Goal: Task Accomplishment & Management: Manage account settings

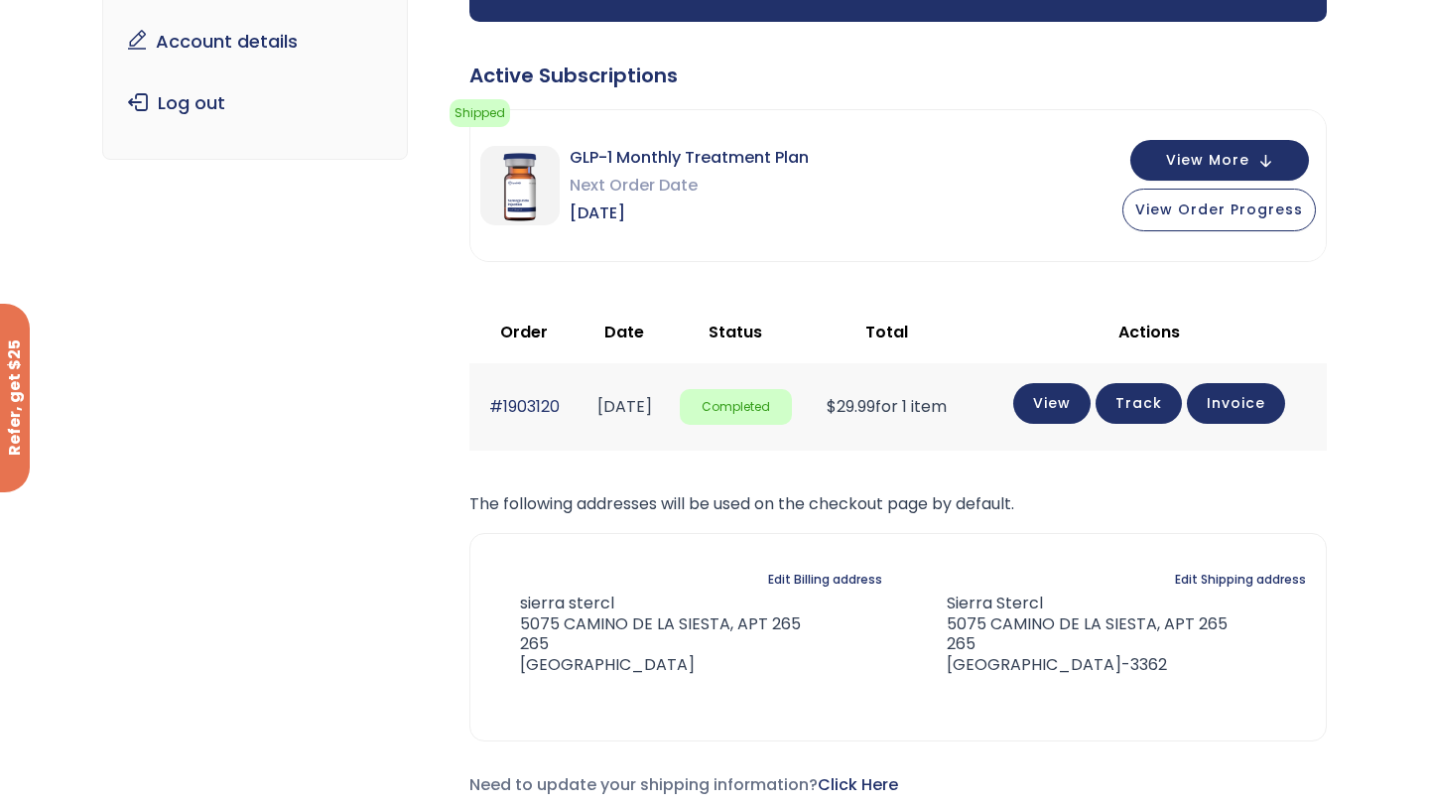
scroll to position [292, 0]
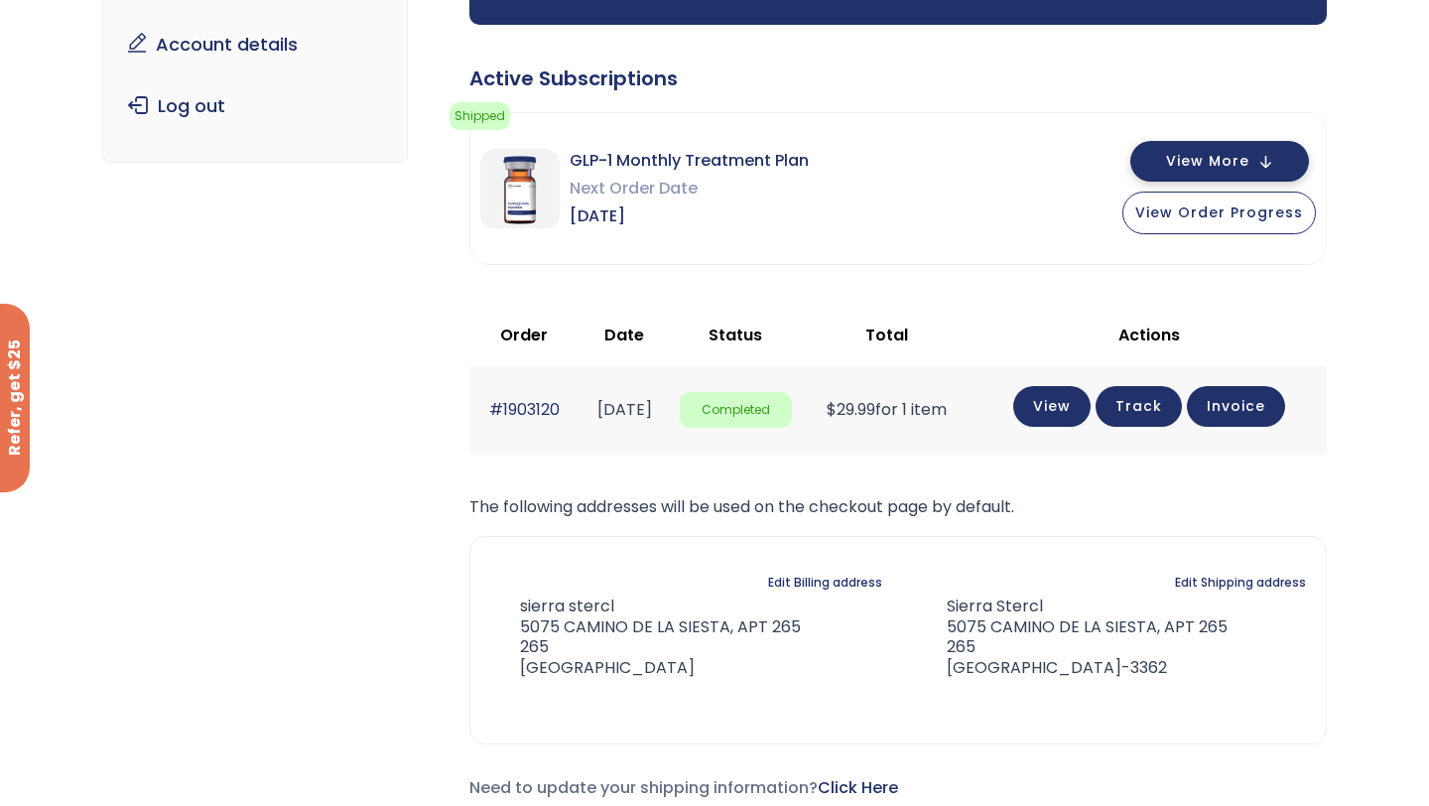
click at [1253, 161] on button "View More" at bounding box center [1219, 161] width 179 height 41
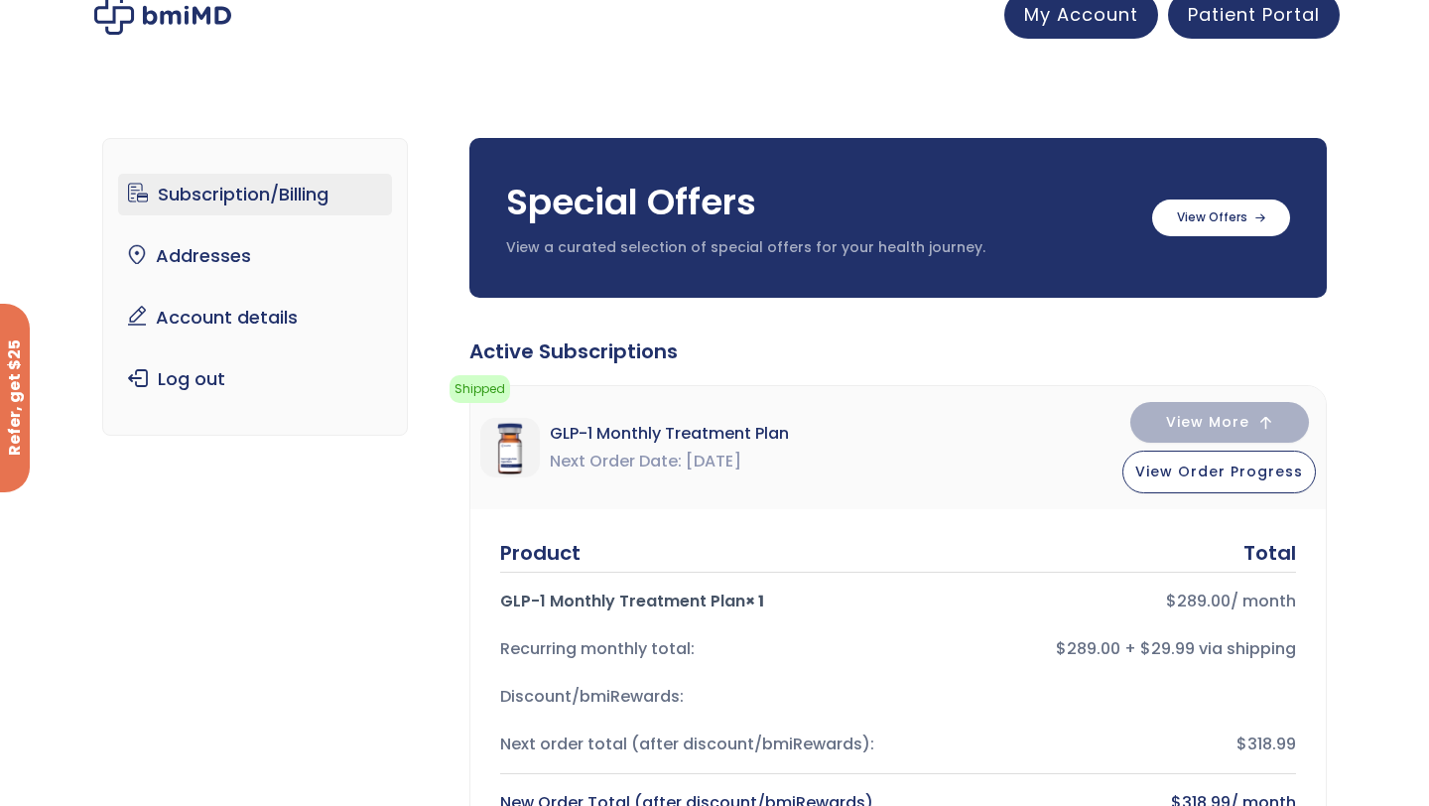
scroll to position [0, 0]
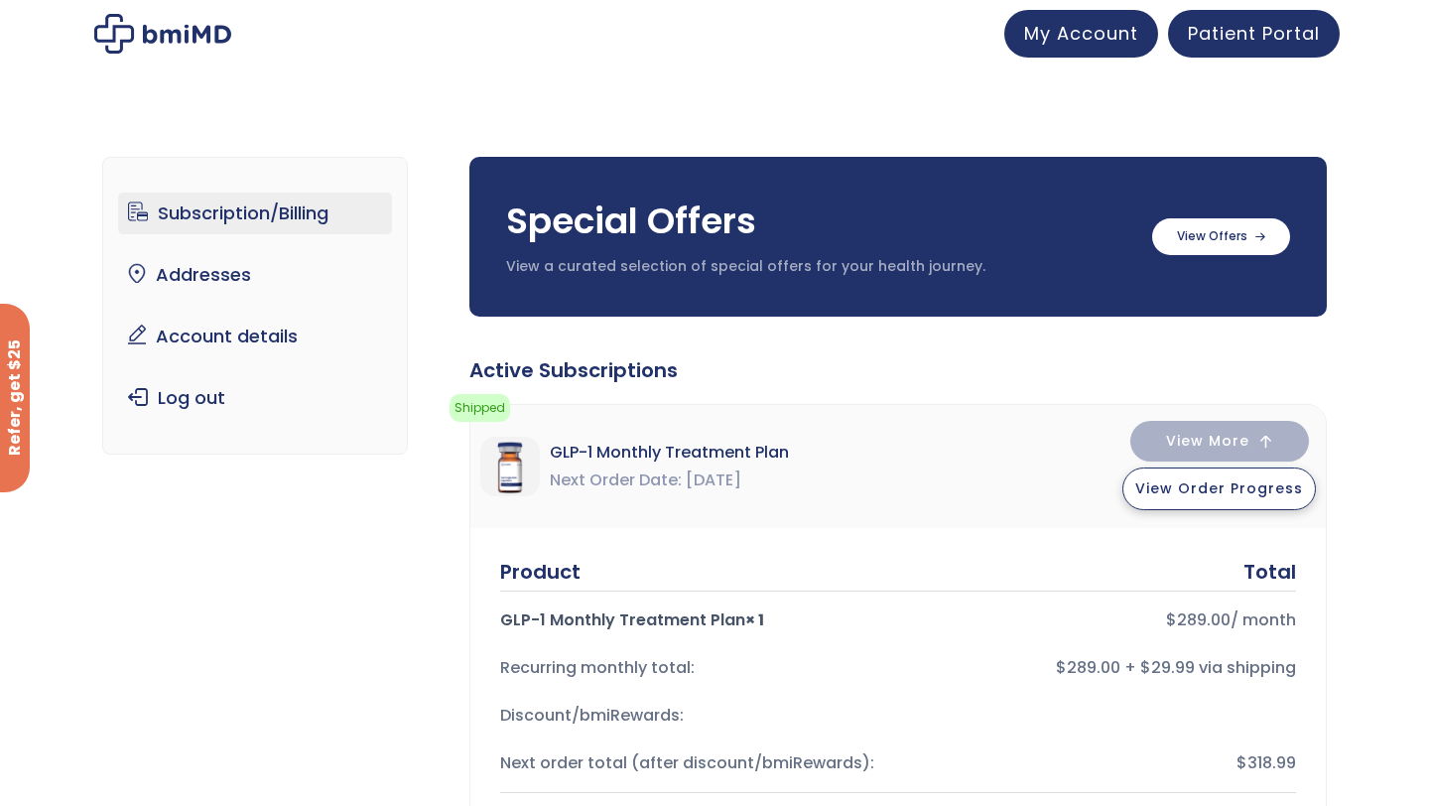
click at [1219, 479] on span "View Order Progress" at bounding box center [1219, 488] width 168 height 20
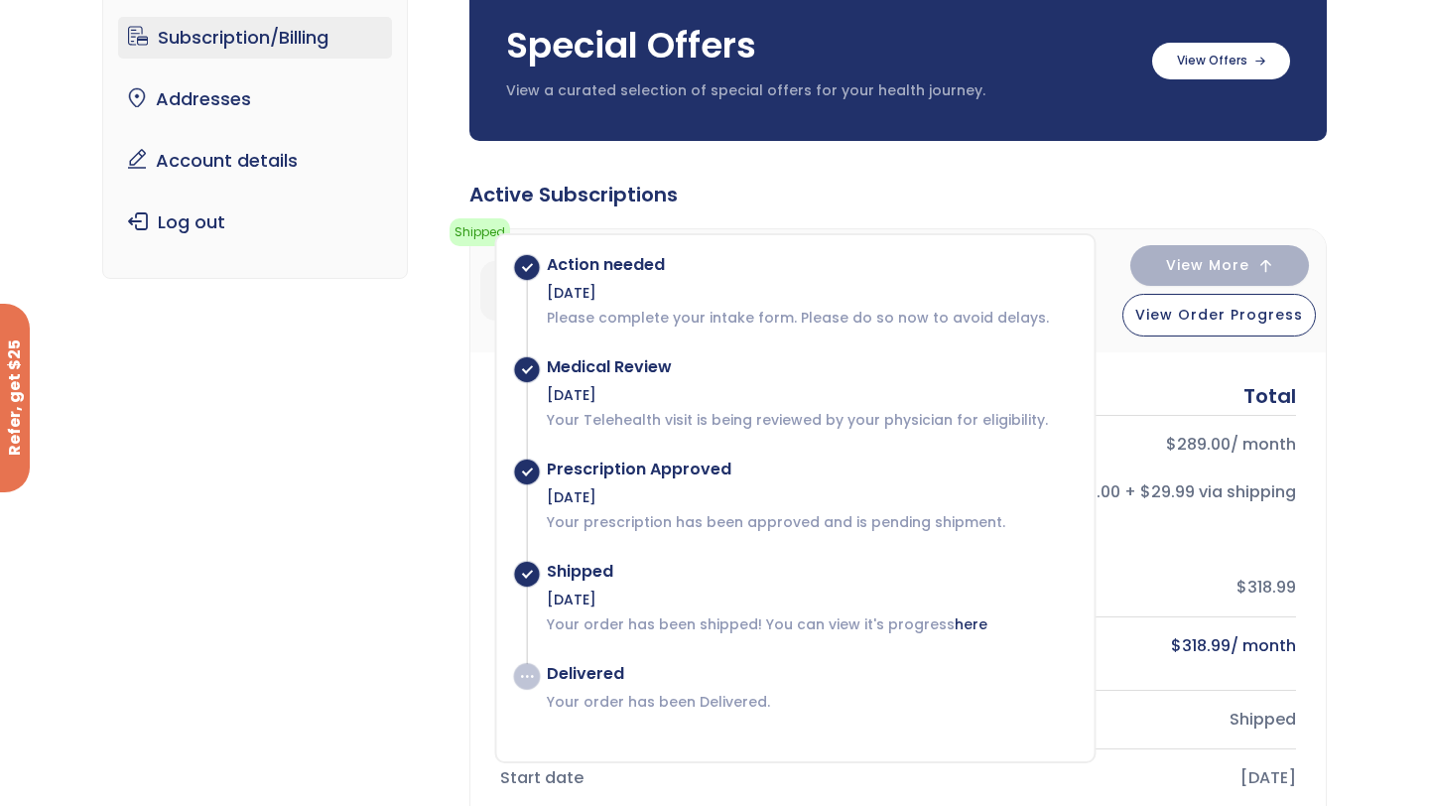
scroll to position [184, 0]
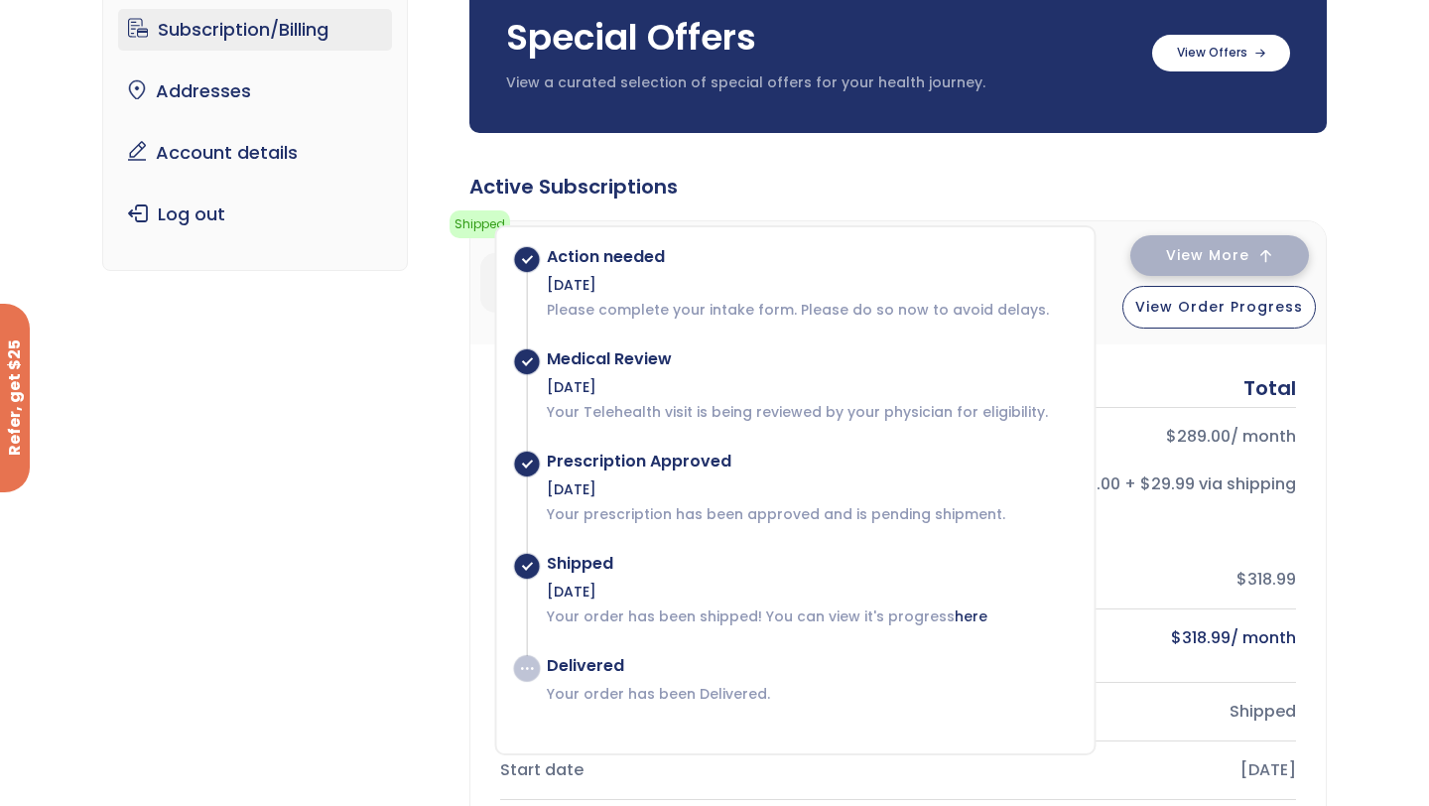
click at [1213, 238] on button "View More" at bounding box center [1219, 255] width 179 height 41
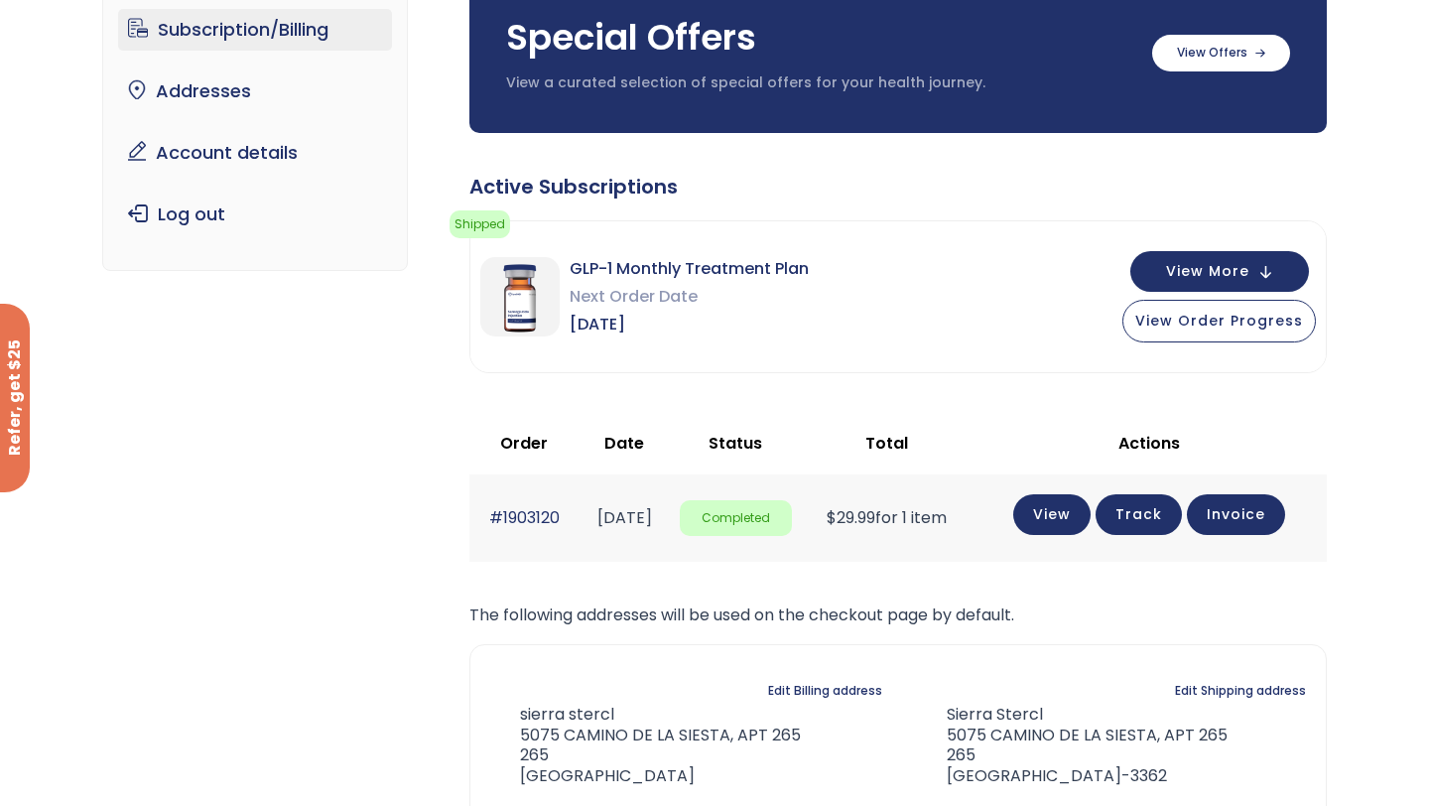
click at [727, 315] on span "Sep 16, 2025" at bounding box center [688, 325] width 239 height 28
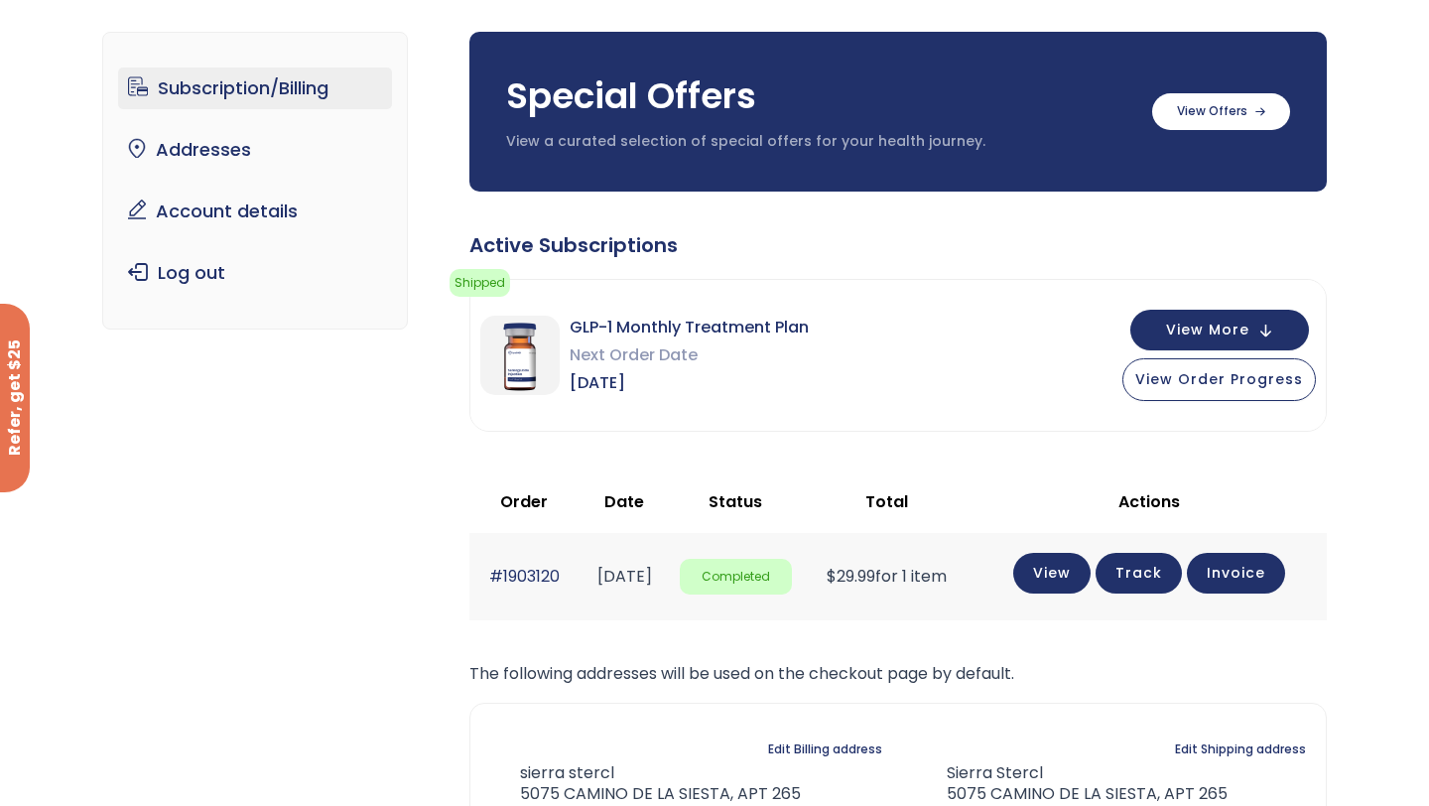
scroll to position [0, 0]
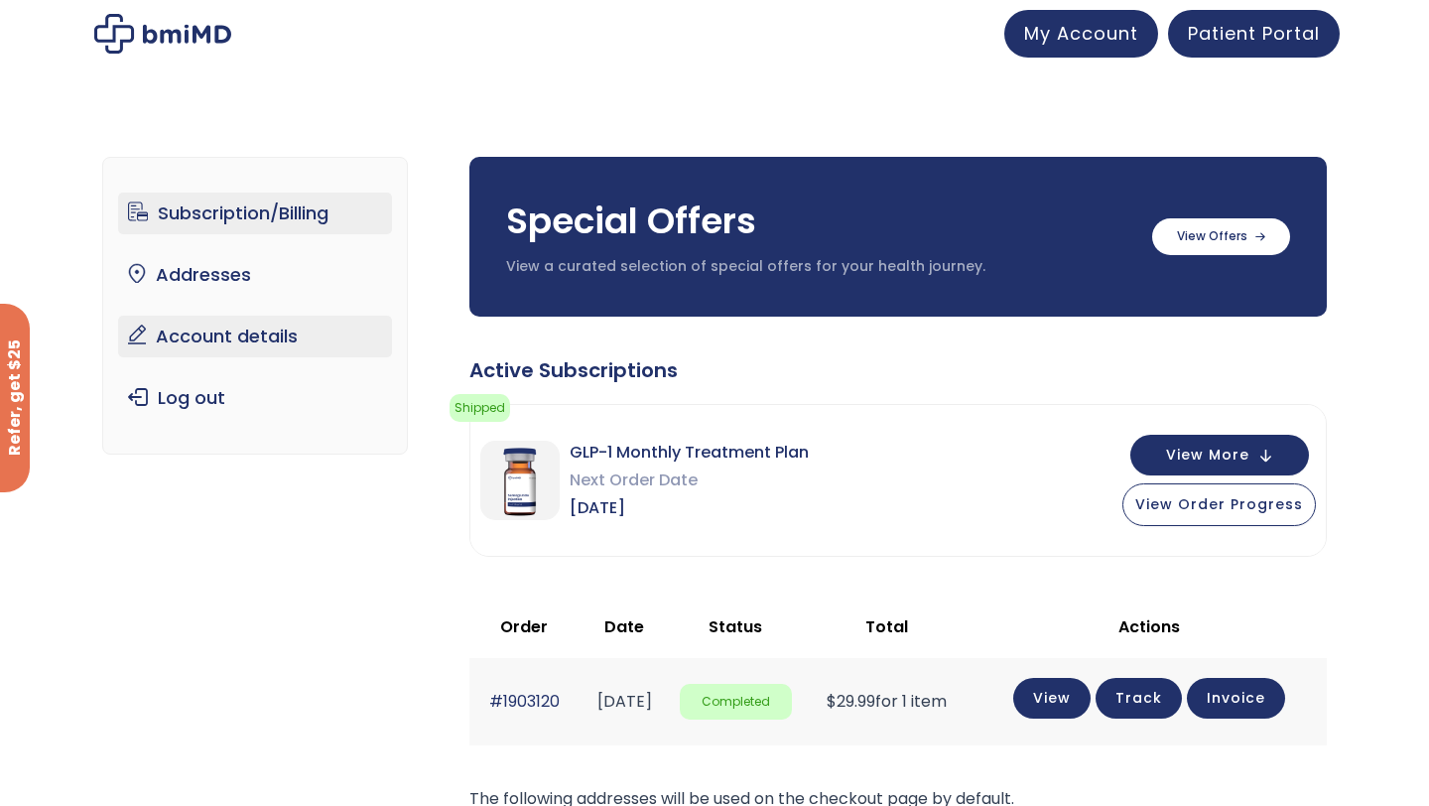
click at [298, 328] on link "Account details" at bounding box center [255, 336] width 275 height 42
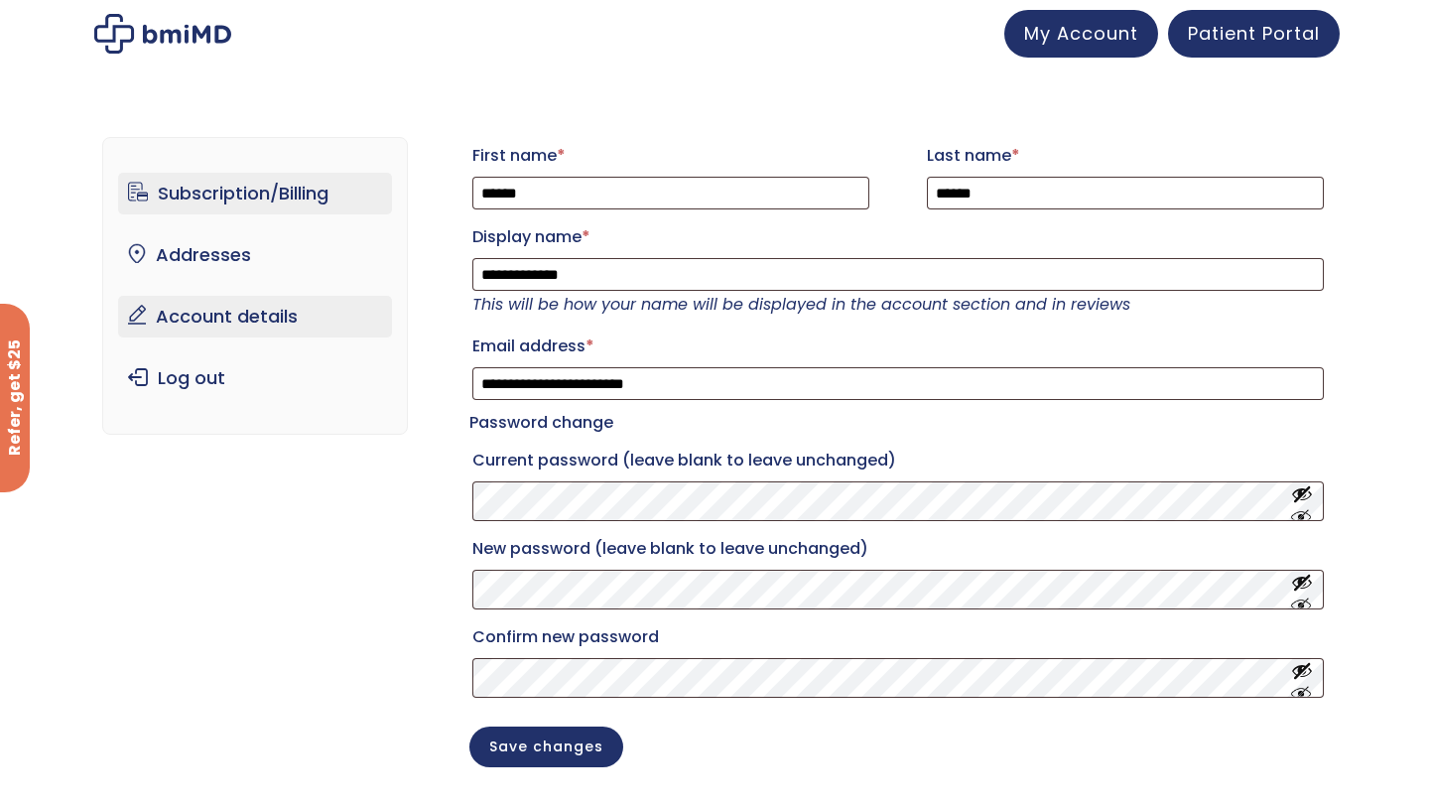
click at [293, 195] on link "Subscription/Billing" at bounding box center [255, 194] width 275 height 42
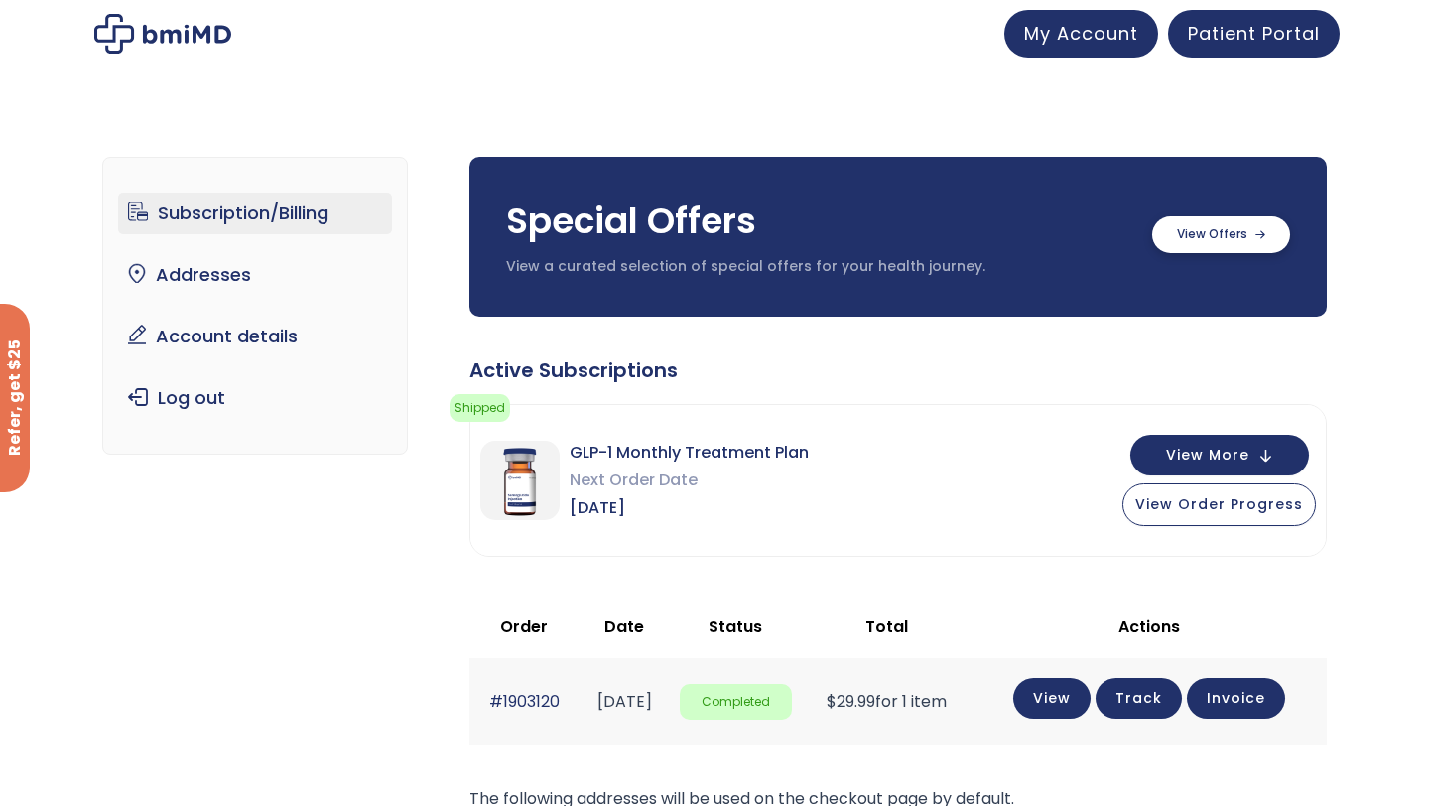
click at [1187, 233] on label at bounding box center [1221, 234] width 138 height 37
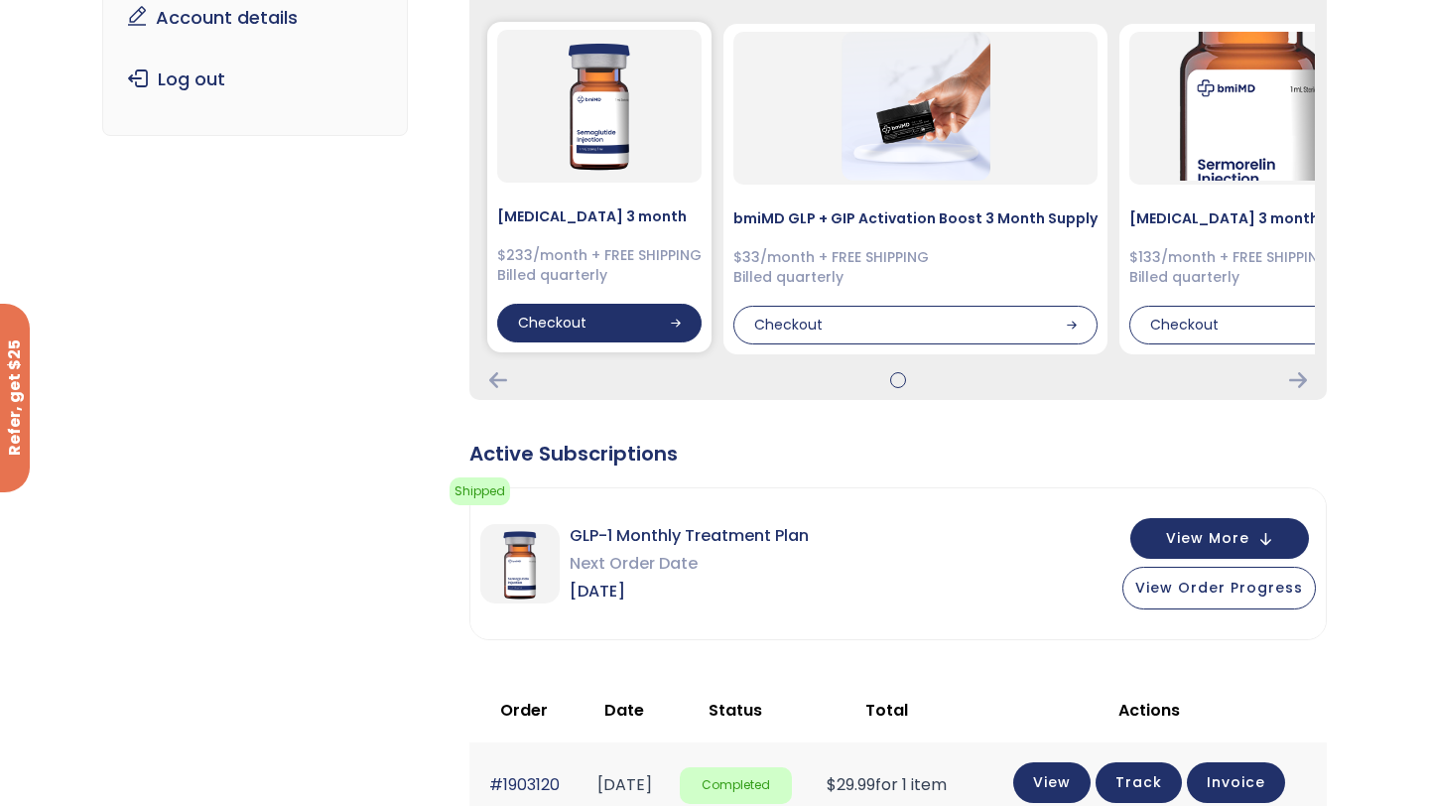
scroll to position [346, 0]
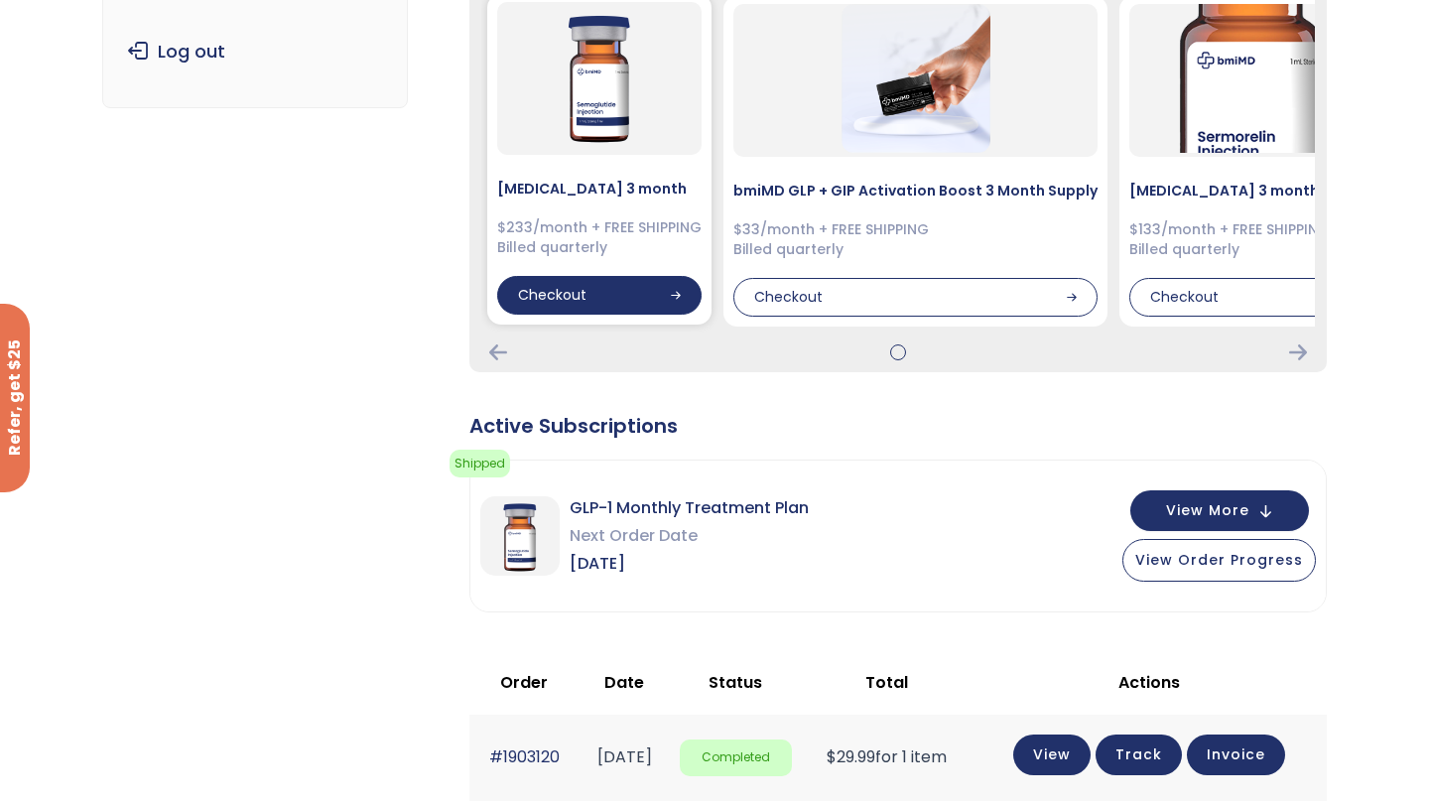
click at [595, 299] on div "Checkout" at bounding box center [599, 296] width 204 height 40
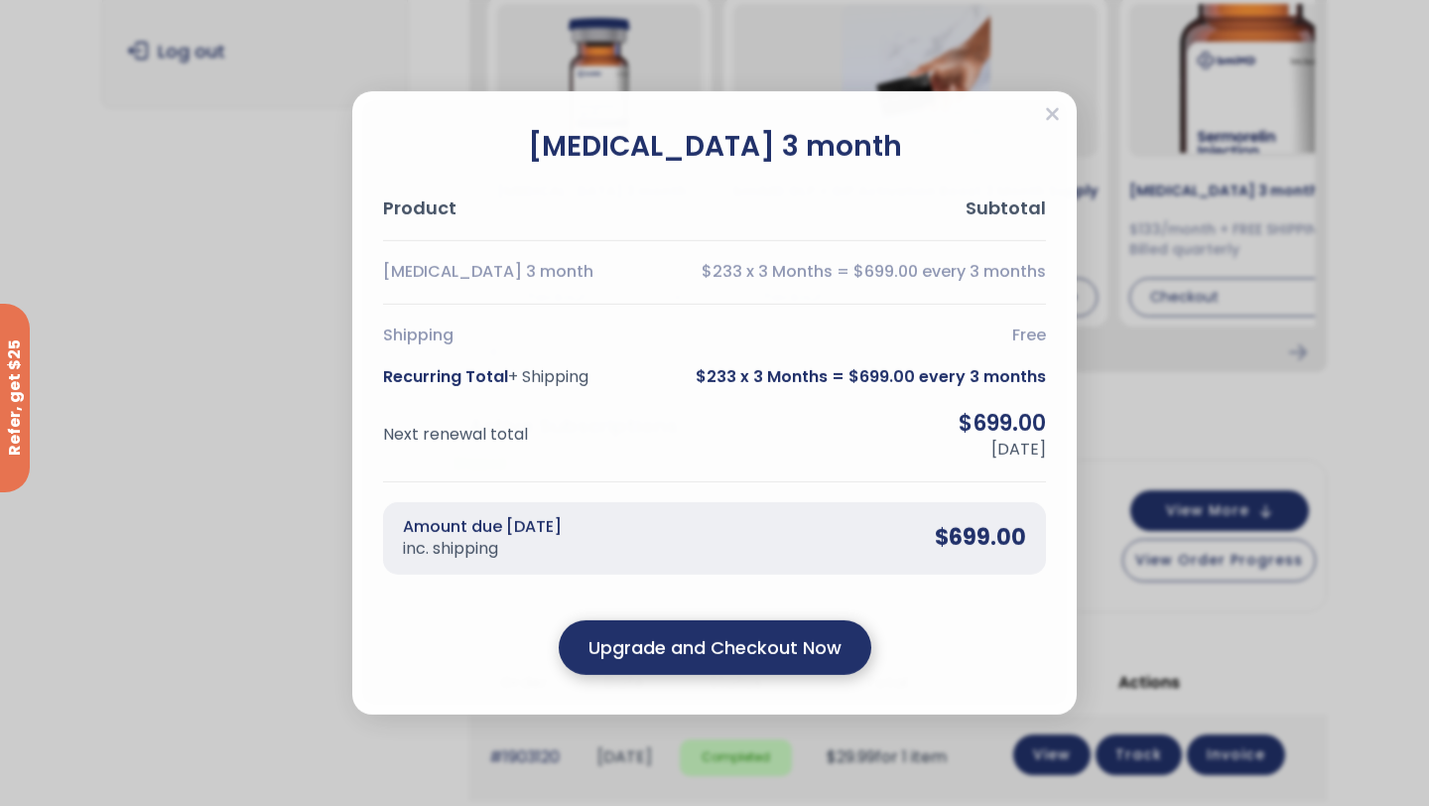
click at [651, 662] on div "Upgrade and Checkout Now" at bounding box center [715, 647] width 312 height 55
click at [697, 665] on div "Upgrade and Checkout Now" at bounding box center [715, 647] width 312 height 55
click at [826, 632] on div "Upgrade and Checkout Now" at bounding box center [715, 647] width 312 height 55
click at [826, 632] on div "Upgrade and Checkout Now Something went wrong!" at bounding box center [714, 651] width 663 height 55
click at [1055, 116] on icon "Close" at bounding box center [1052, 114] width 13 height 13
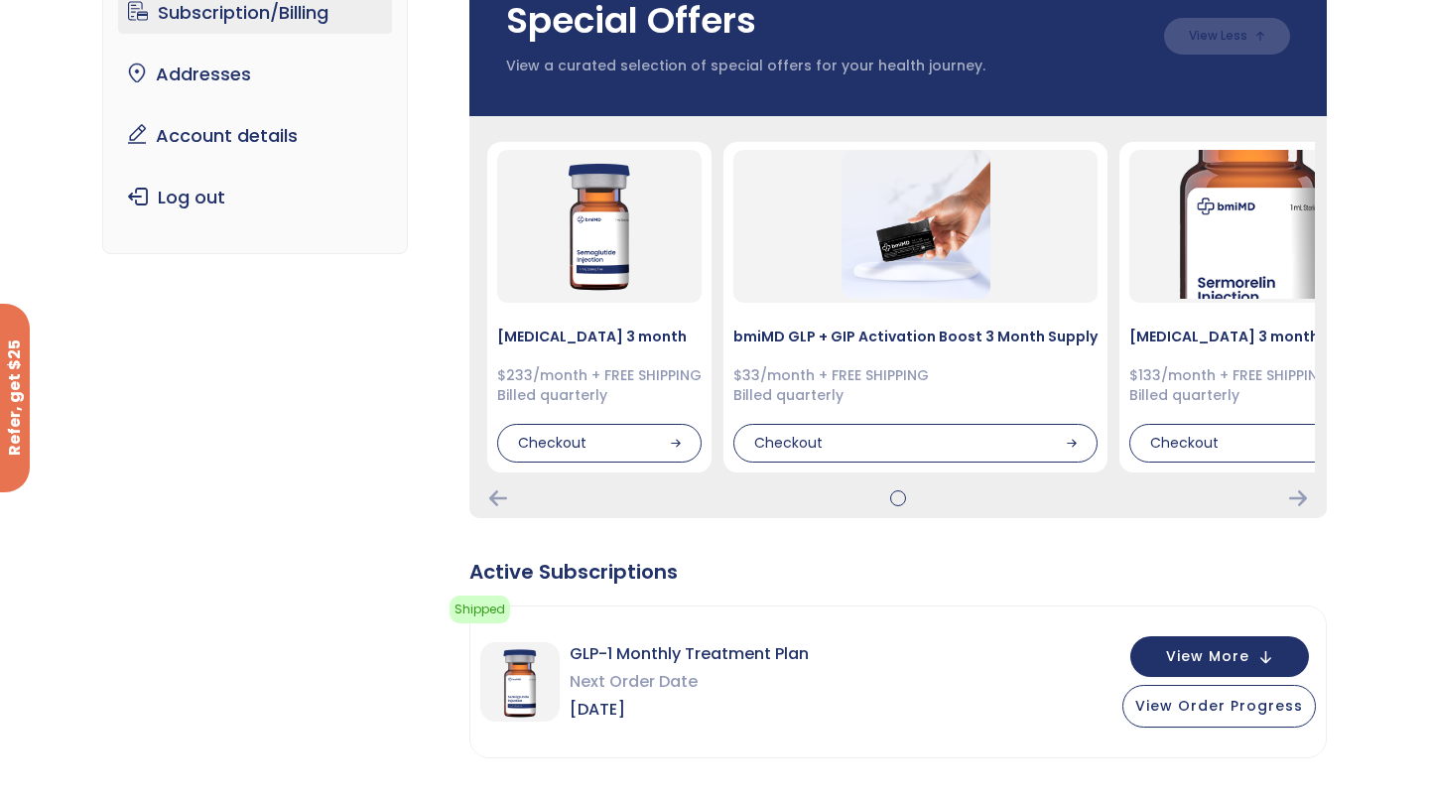
scroll to position [0, 0]
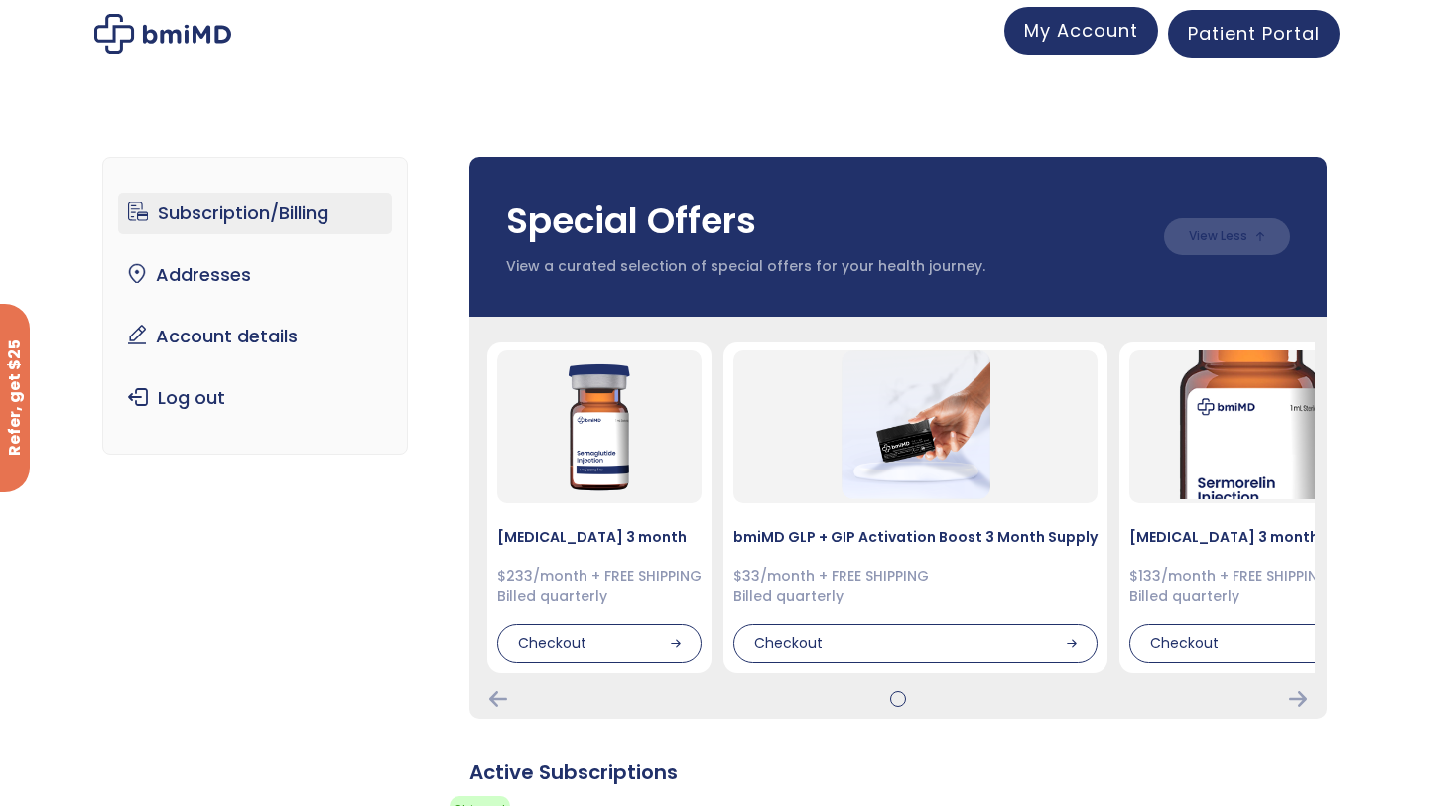
click at [1077, 28] on span "My Account" at bounding box center [1081, 30] width 114 height 25
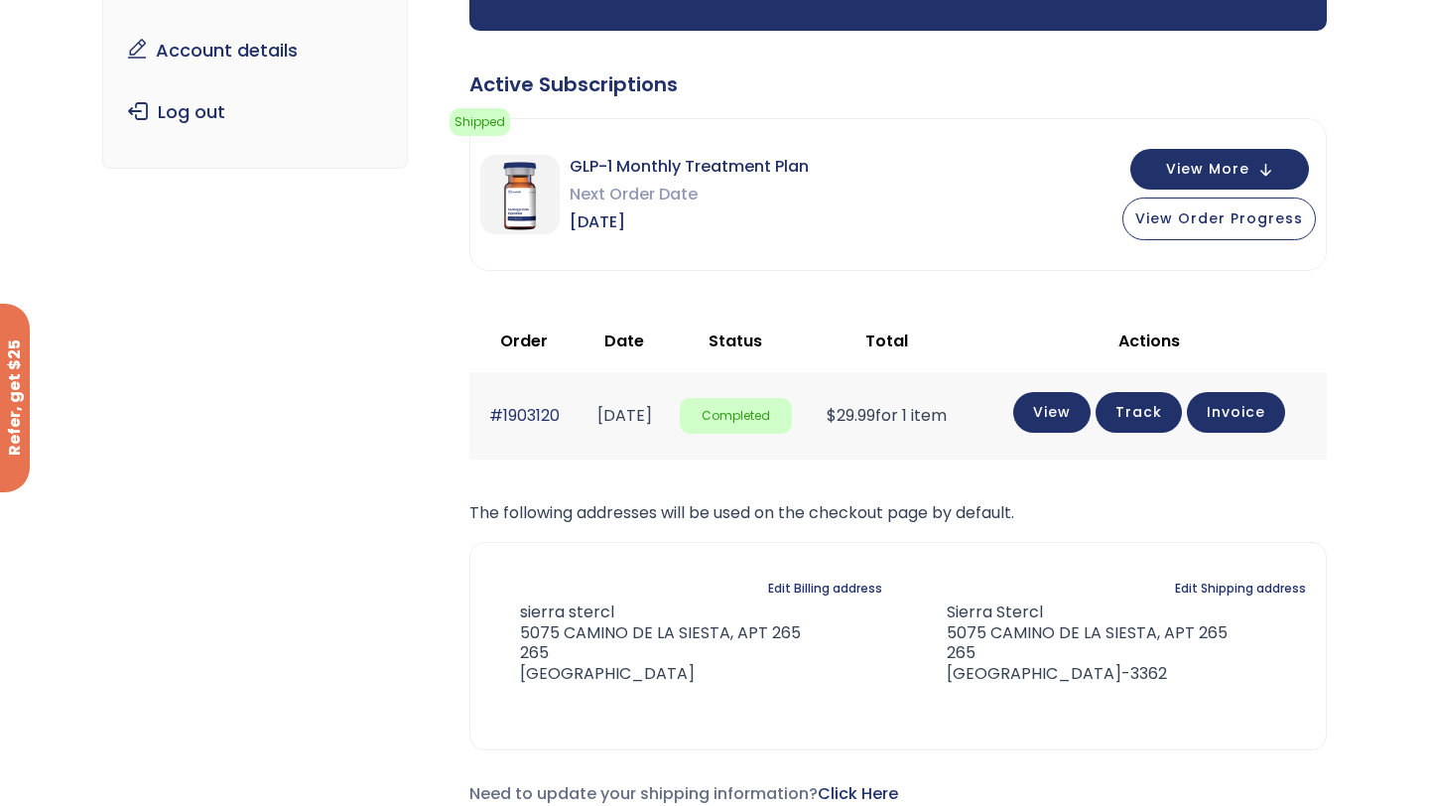
scroll to position [280, 0]
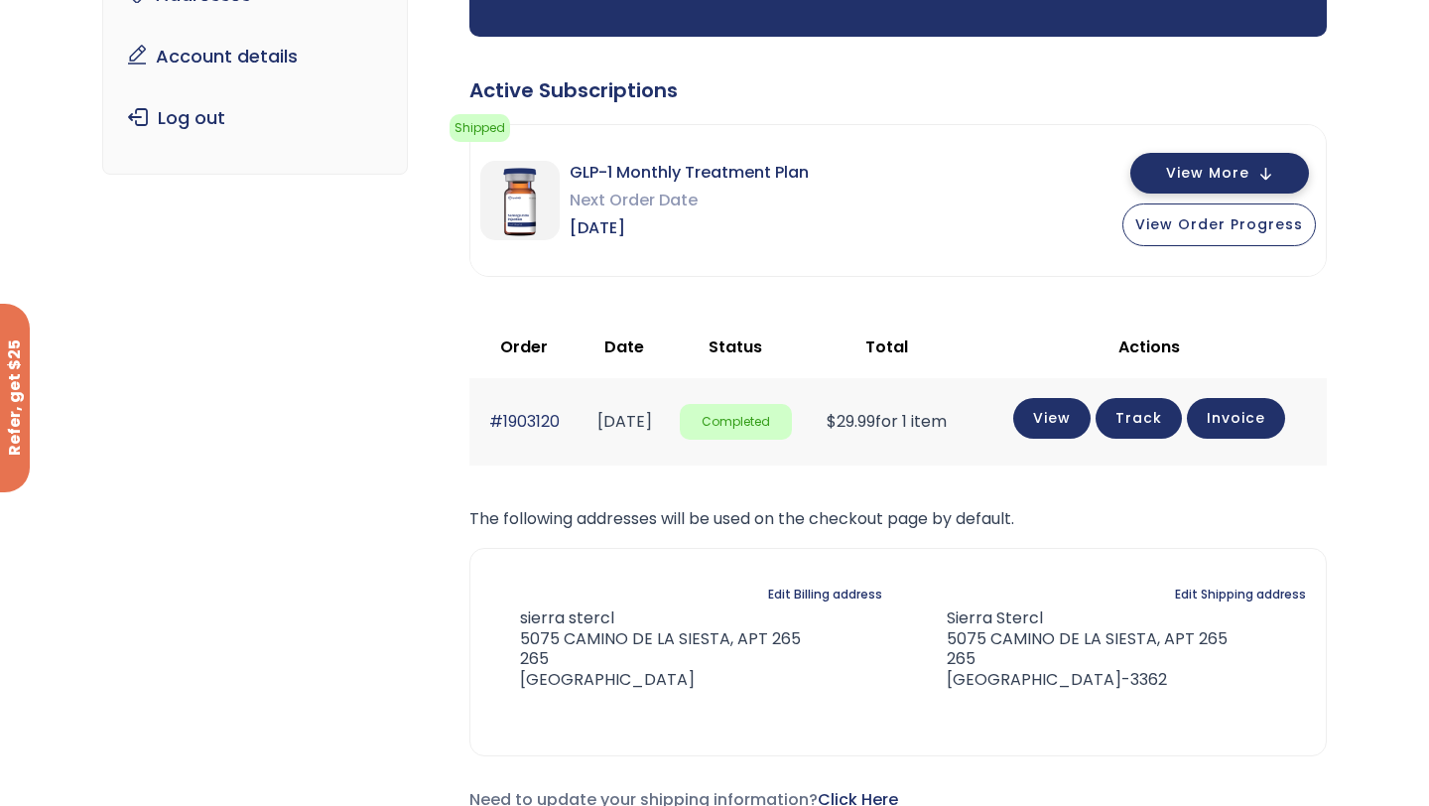
click at [1155, 165] on button "View More" at bounding box center [1219, 173] width 179 height 41
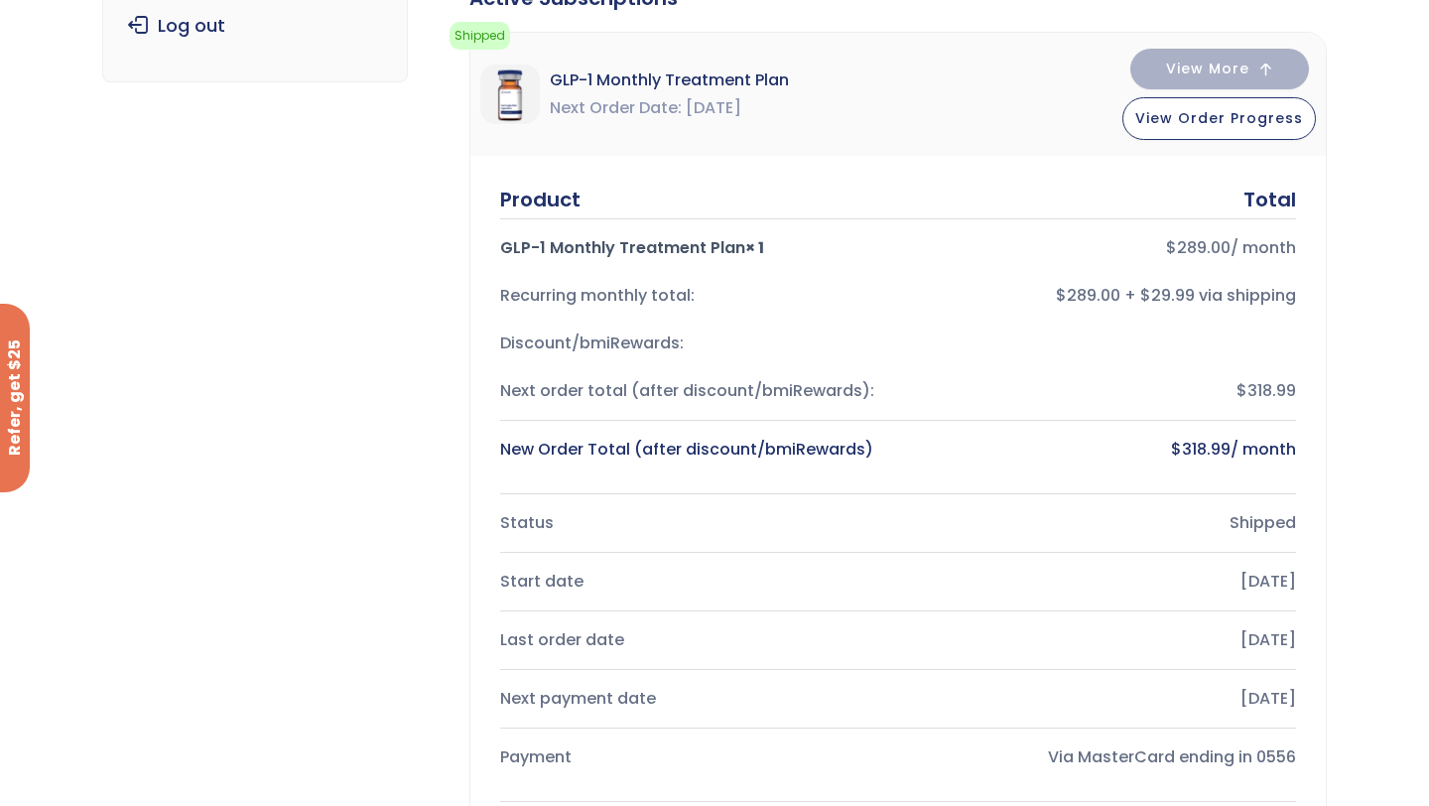
scroll to position [452, 0]
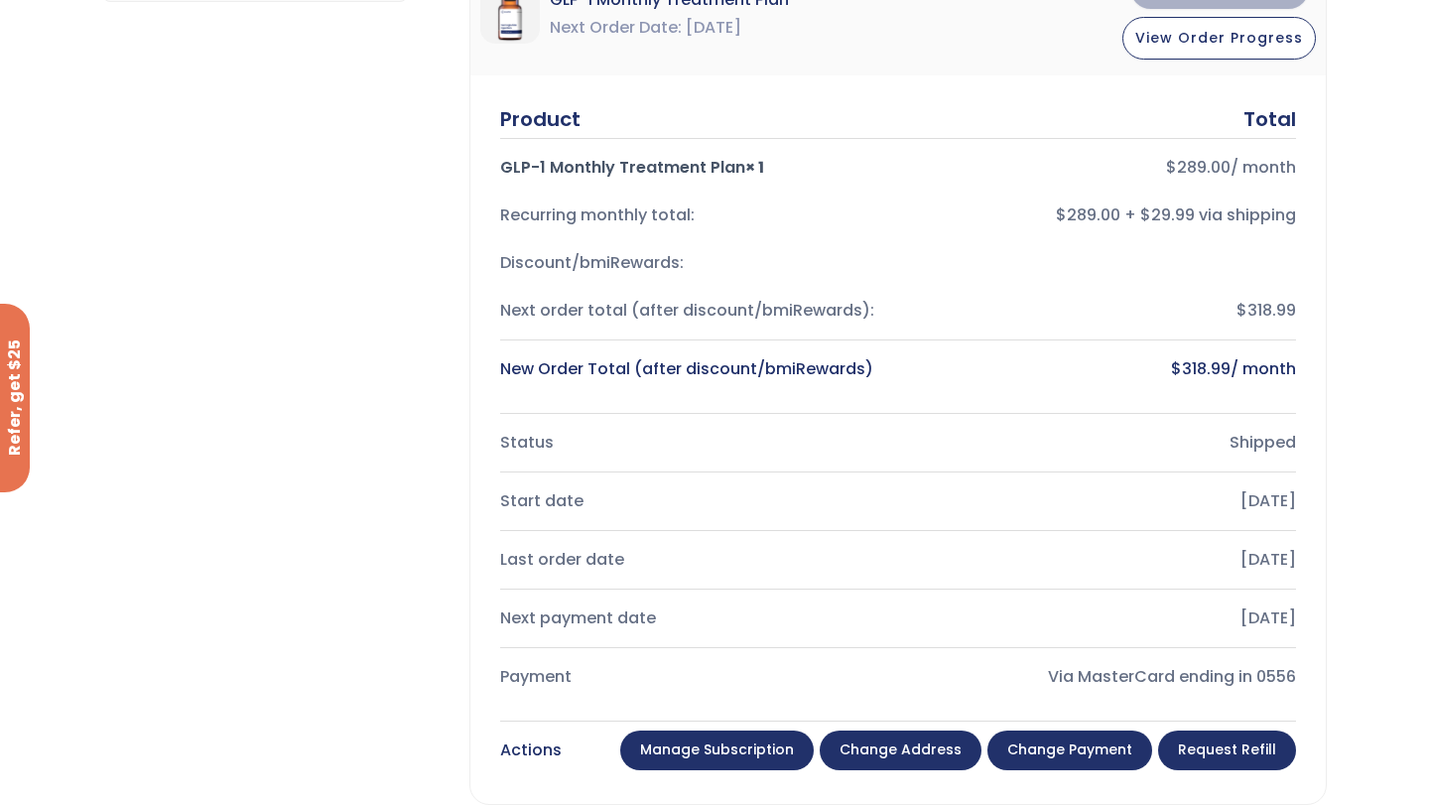
click at [752, 736] on link "Manage Subscription" at bounding box center [716, 750] width 193 height 40
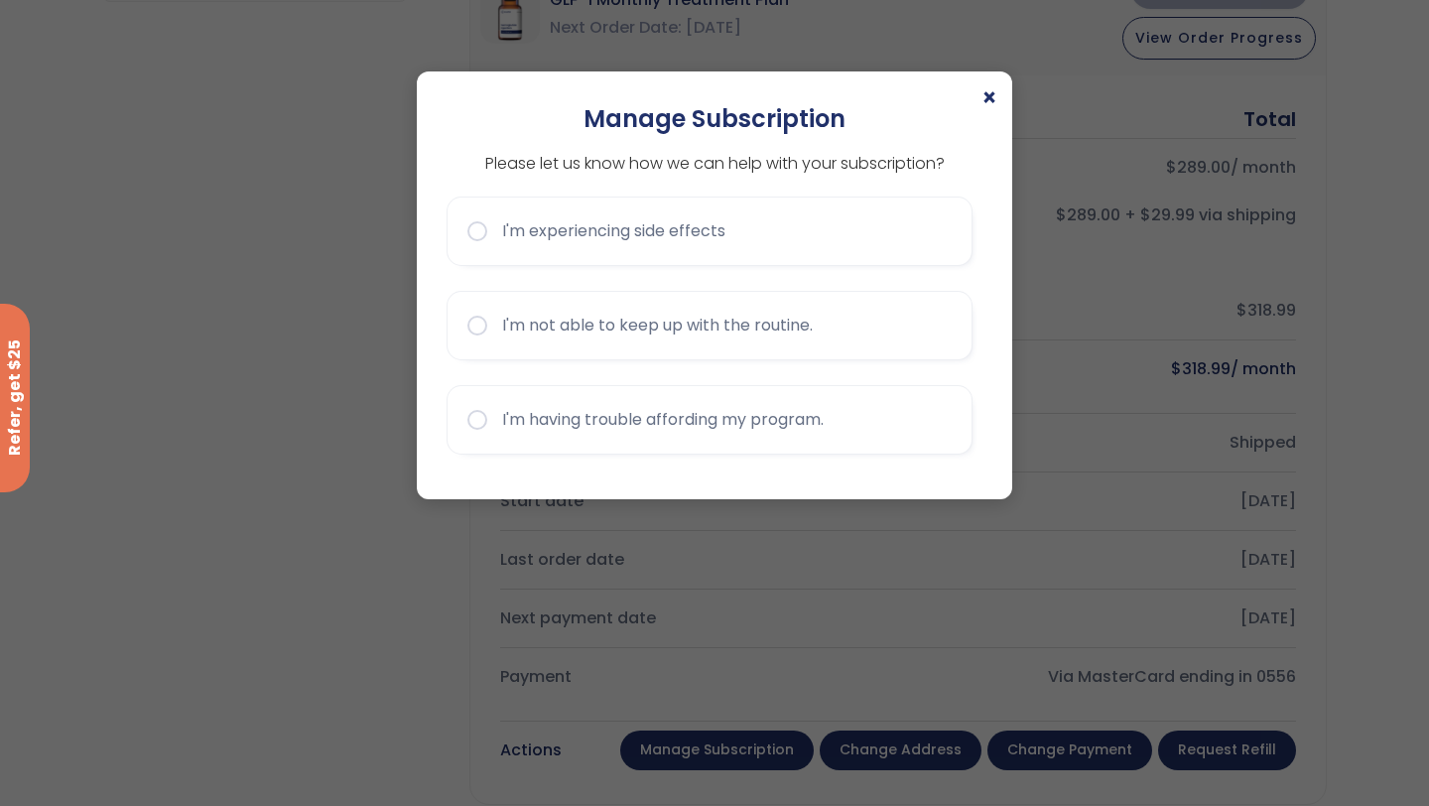
click at [1001, 92] on div "× Manage Subscription Please let us know how we can help with your subscription…" at bounding box center [714, 285] width 595 height 428
click at [988, 89] on span "×" at bounding box center [989, 98] width 16 height 24
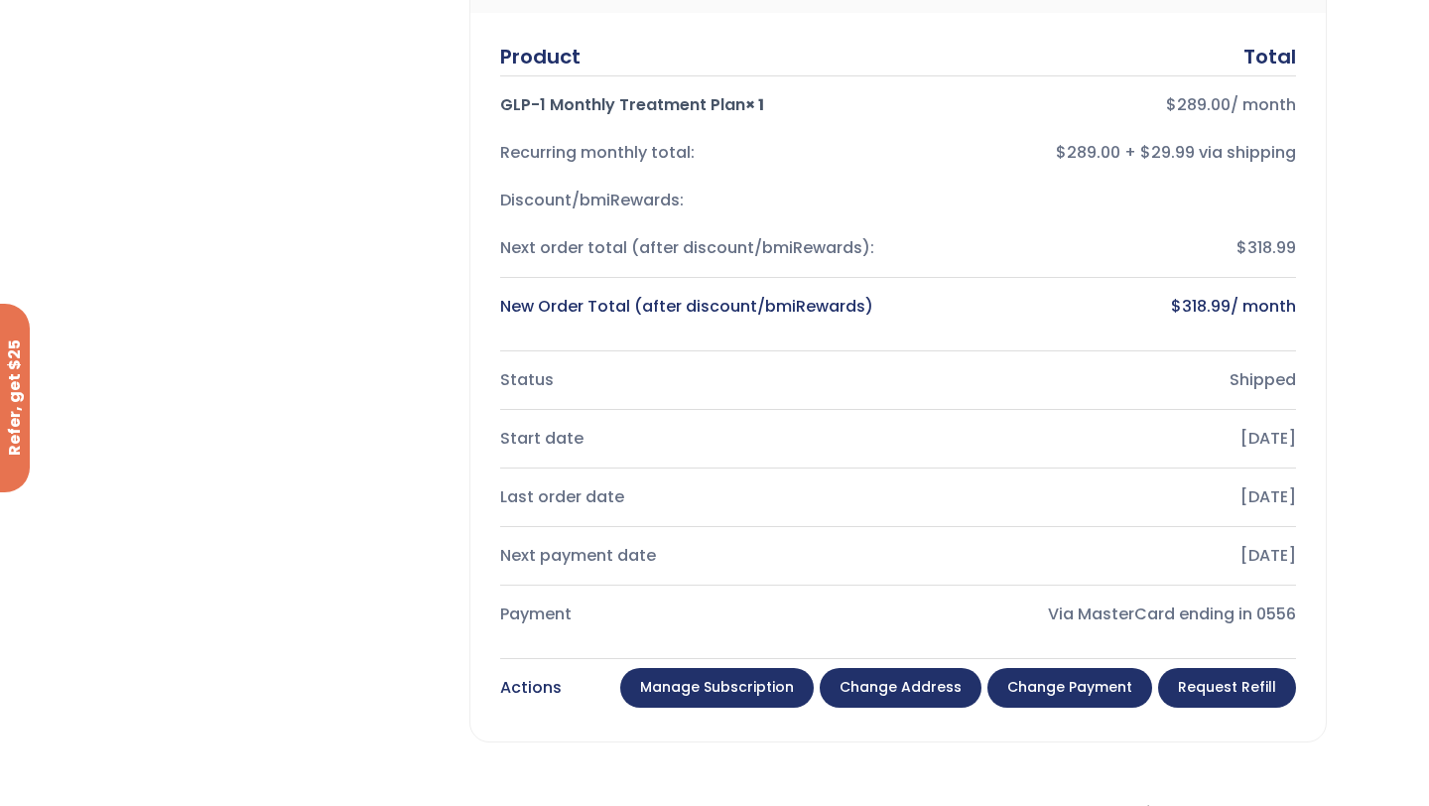
scroll to position [0, 0]
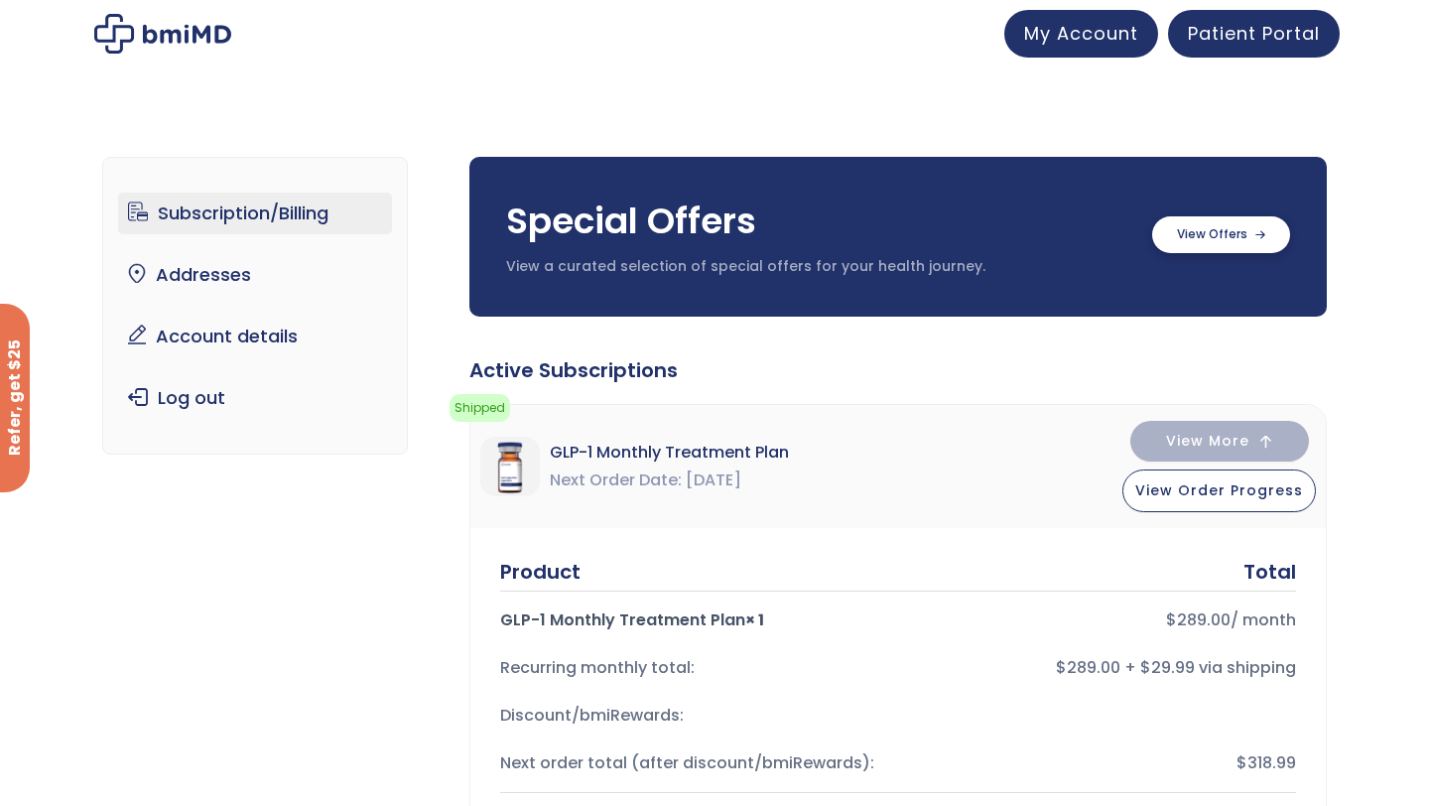
click at [1214, 232] on label at bounding box center [1221, 234] width 138 height 37
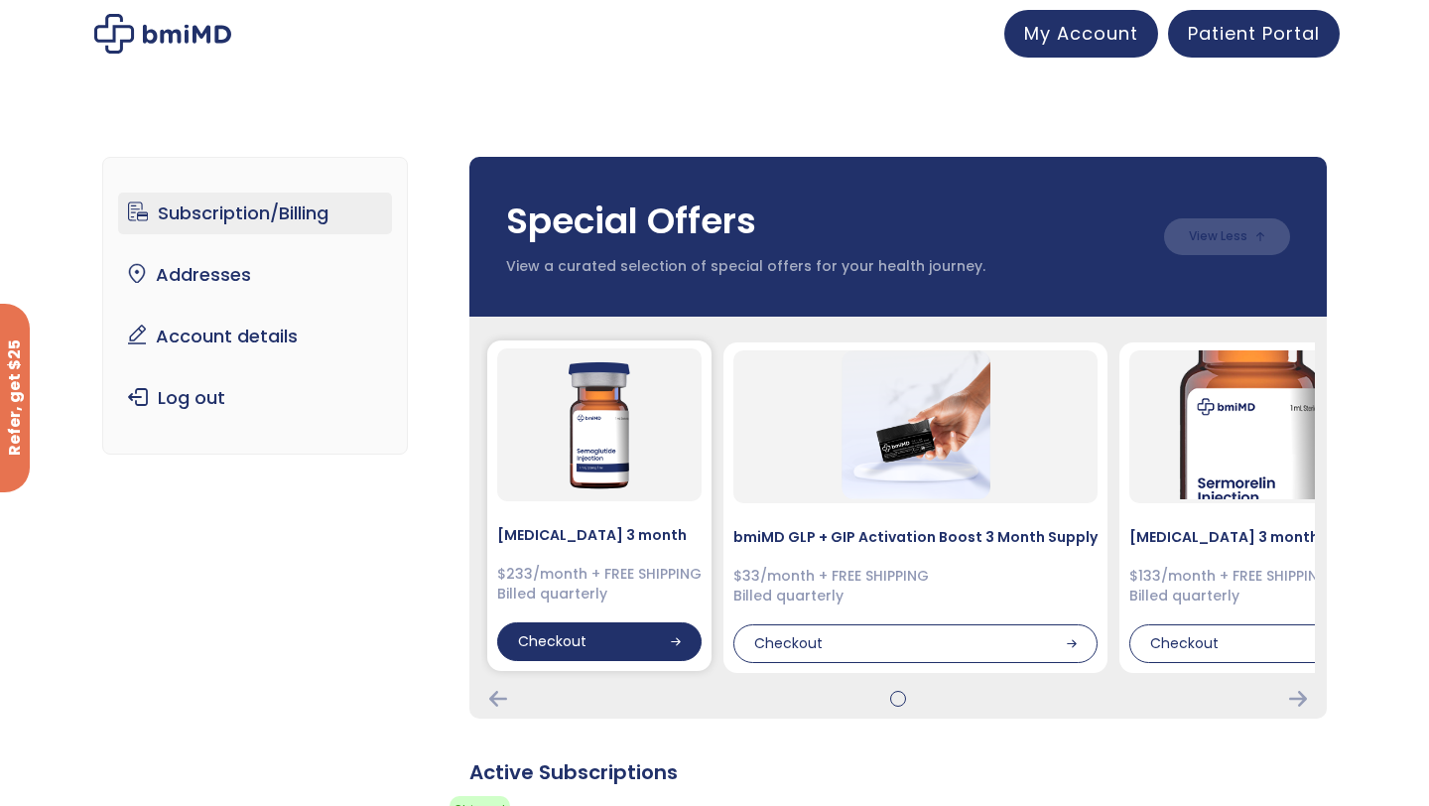
click at [617, 644] on div "Checkout" at bounding box center [599, 642] width 204 height 40
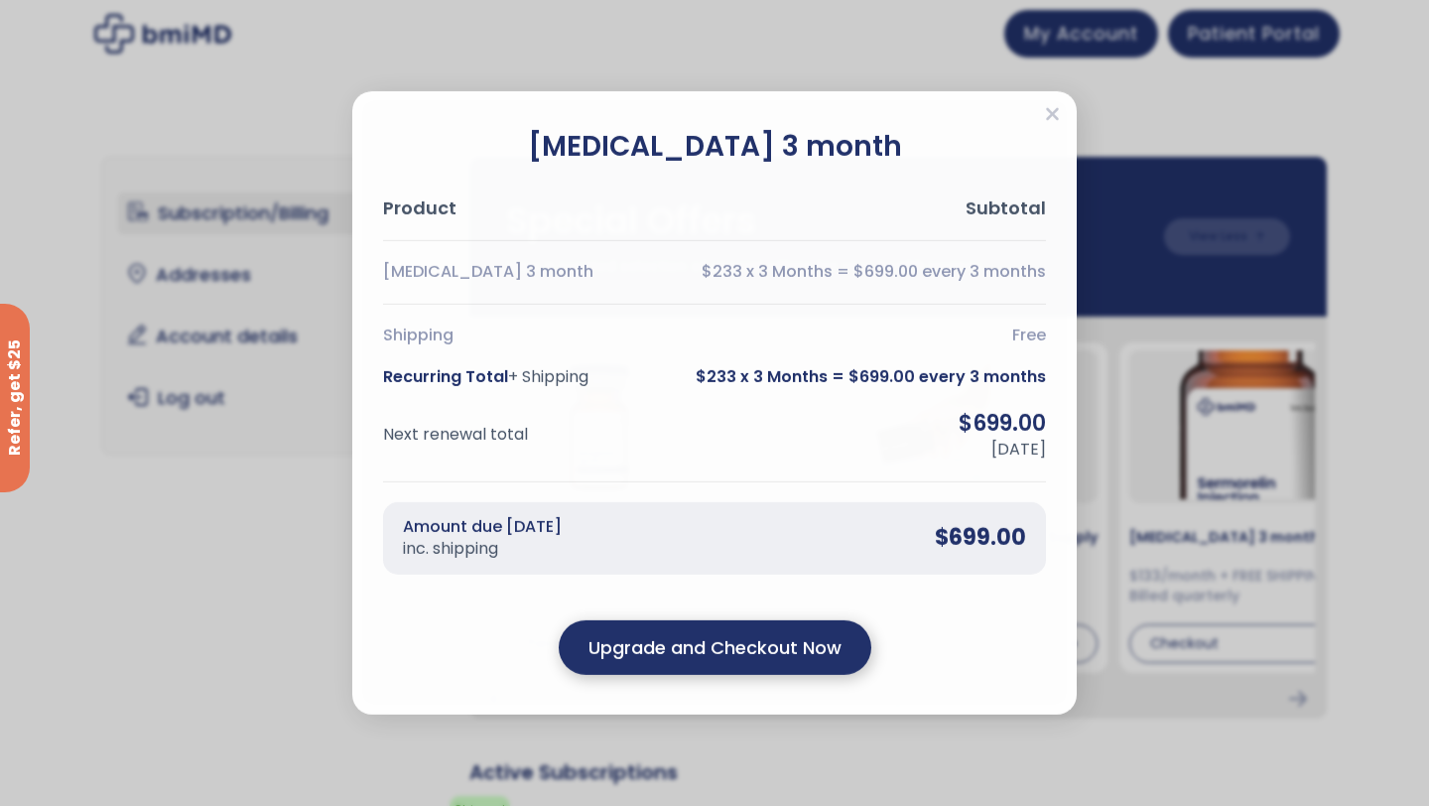
click at [762, 636] on output "Upgrade and Checkout Now" at bounding box center [714, 647] width 253 height 27
click at [761, 636] on output "Upgrade and Checkout Now" at bounding box center [714, 647] width 253 height 27
click at [611, 535] on div "Amount due today inc. shipping $699.00" at bounding box center [714, 538] width 663 height 72
click at [1051, 127] on div "Close" at bounding box center [1052, 117] width 15 height 26
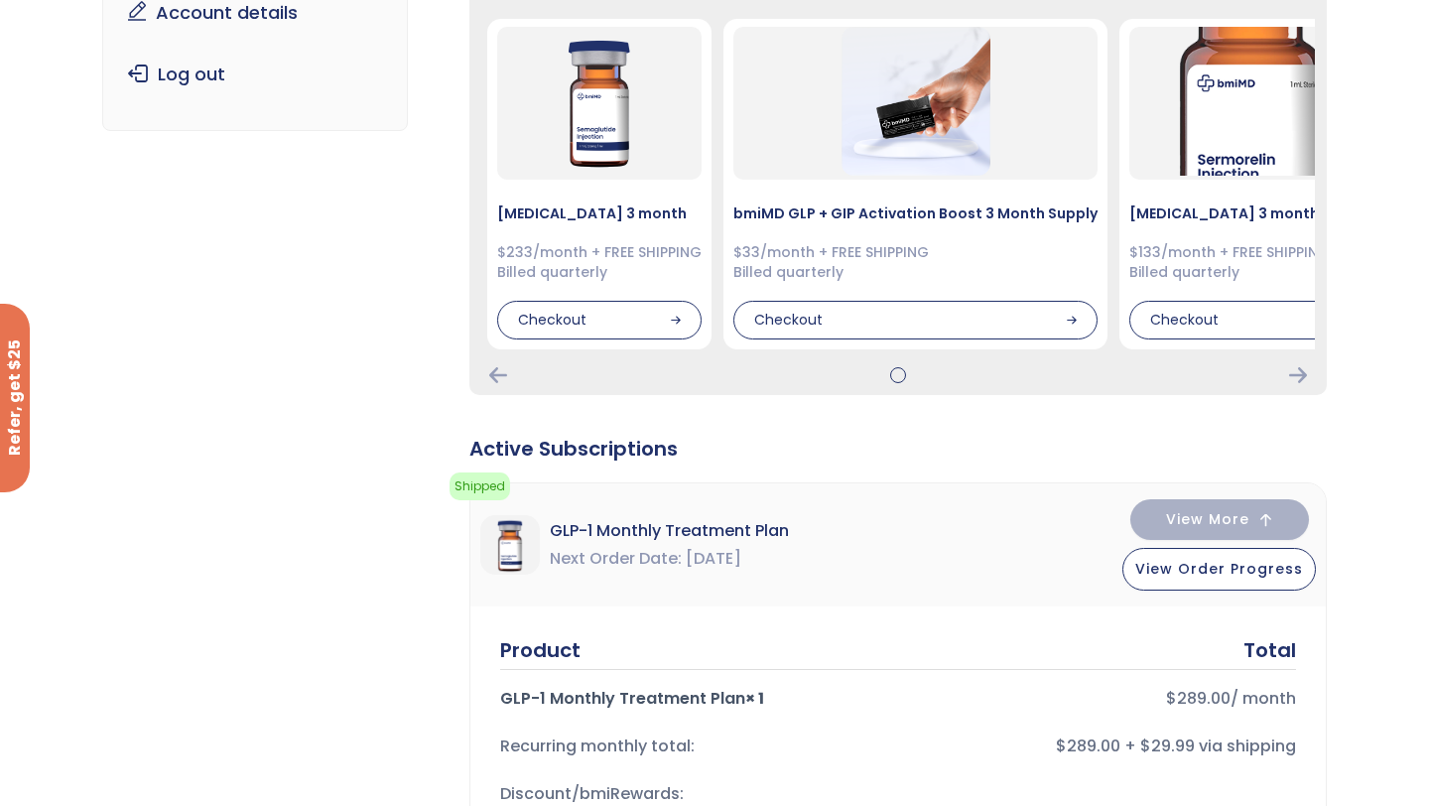
scroll to position [327, 0]
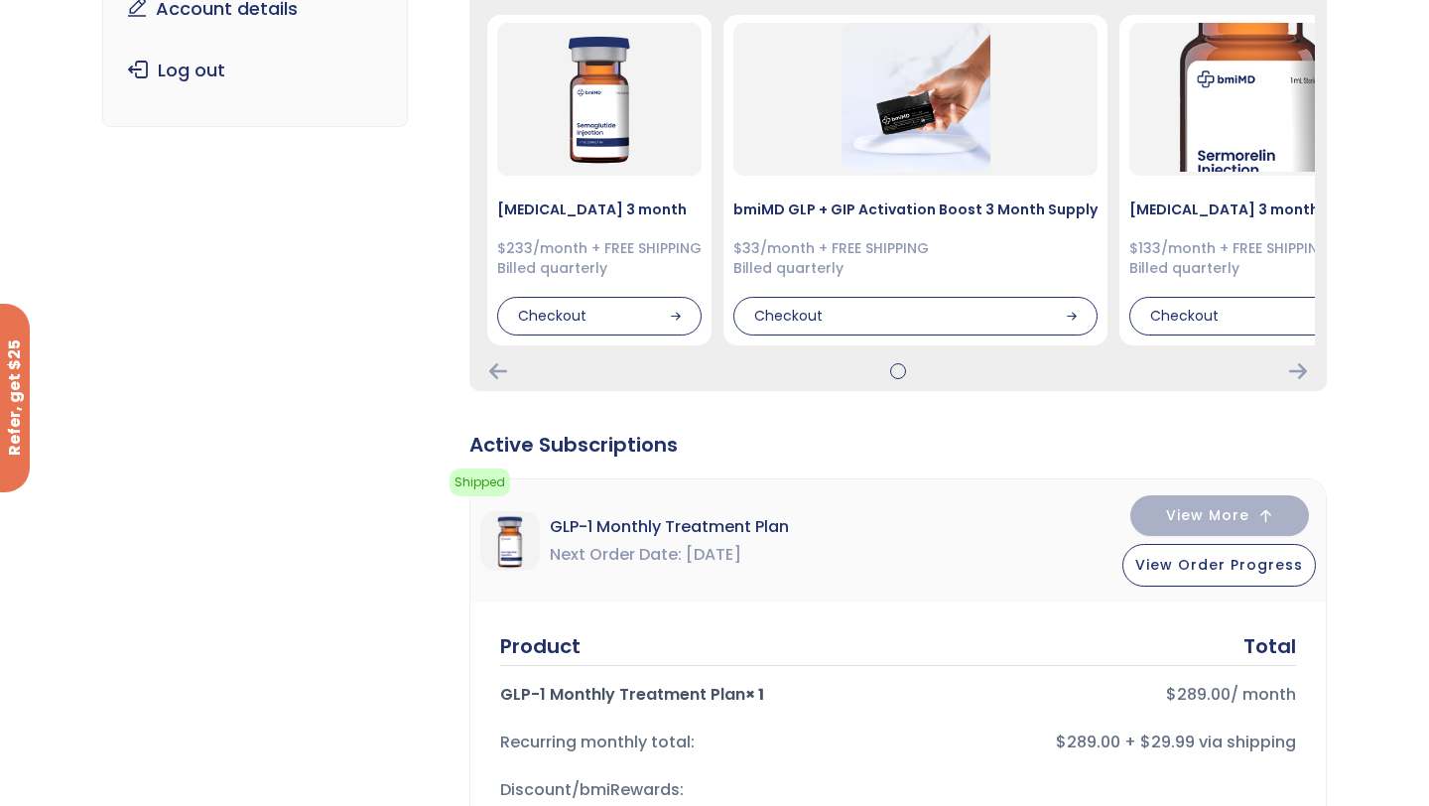
click at [813, 599] on div "GLP-1 Monthly Treatment Plan Next Order Date Sep 16, 2025 View More View Order …" at bounding box center [897, 540] width 855 height 123
click at [1220, 517] on span "View More" at bounding box center [1207, 513] width 83 height 13
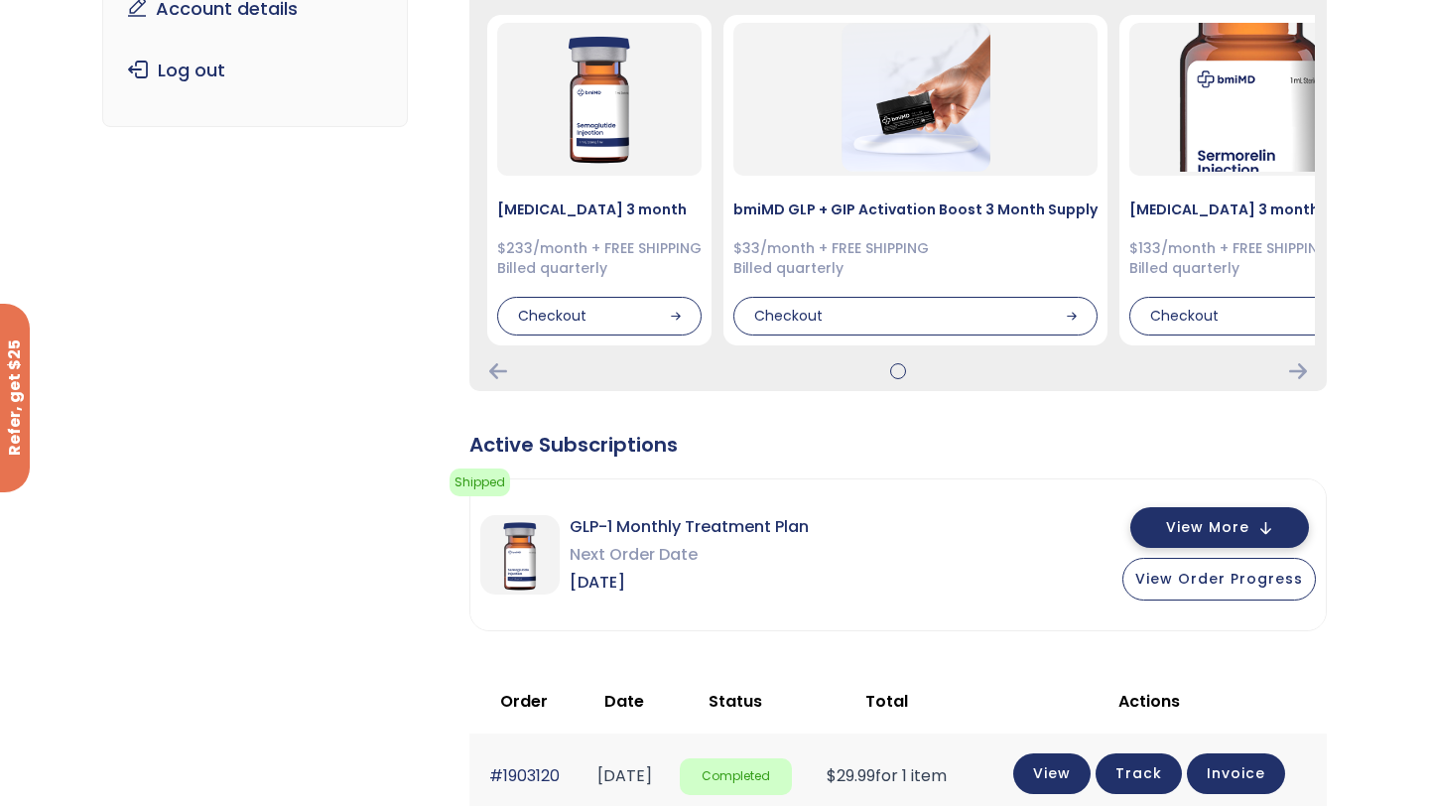
click at [1199, 526] on span "View More" at bounding box center [1207, 527] width 83 height 13
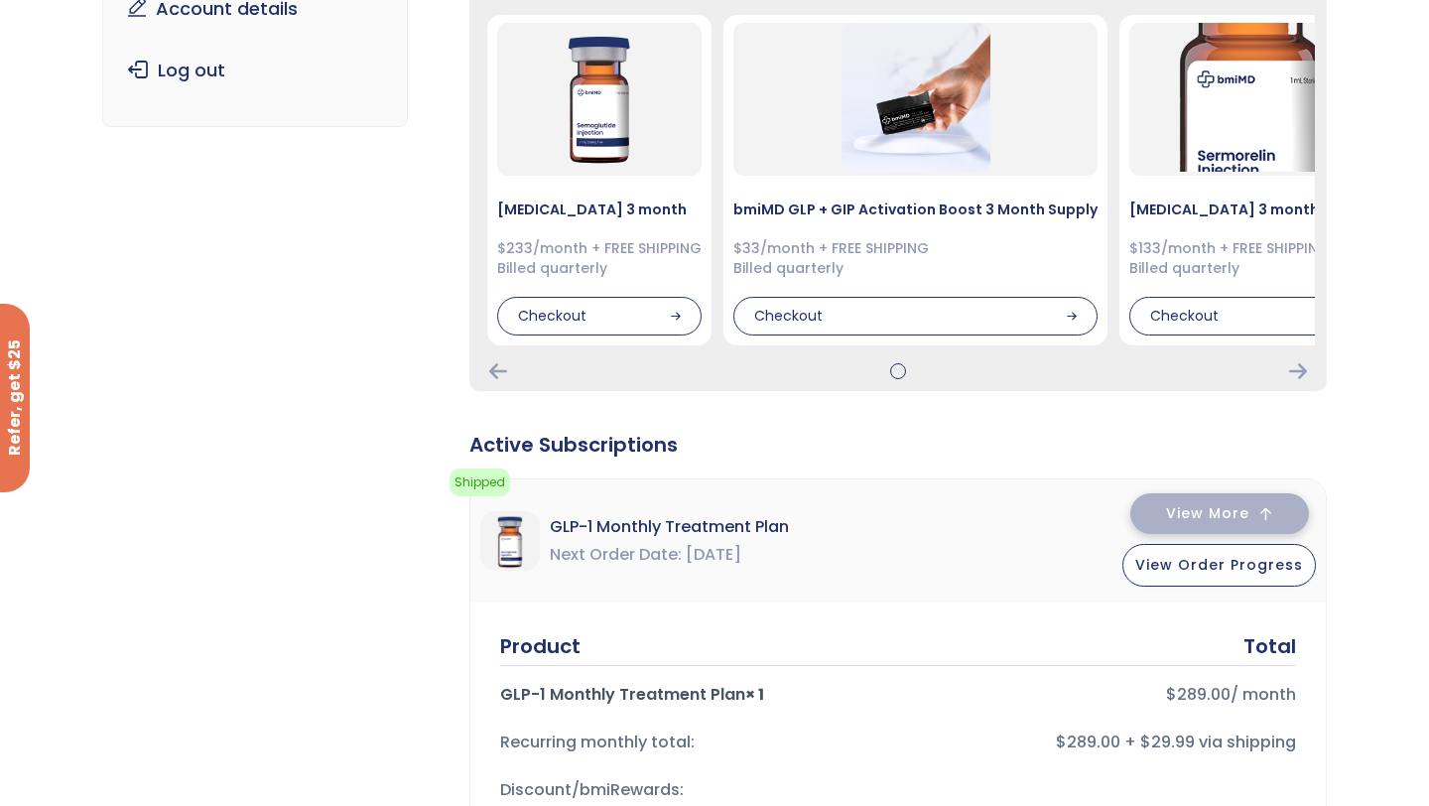
click at [1184, 530] on button "View More" at bounding box center [1219, 513] width 179 height 41
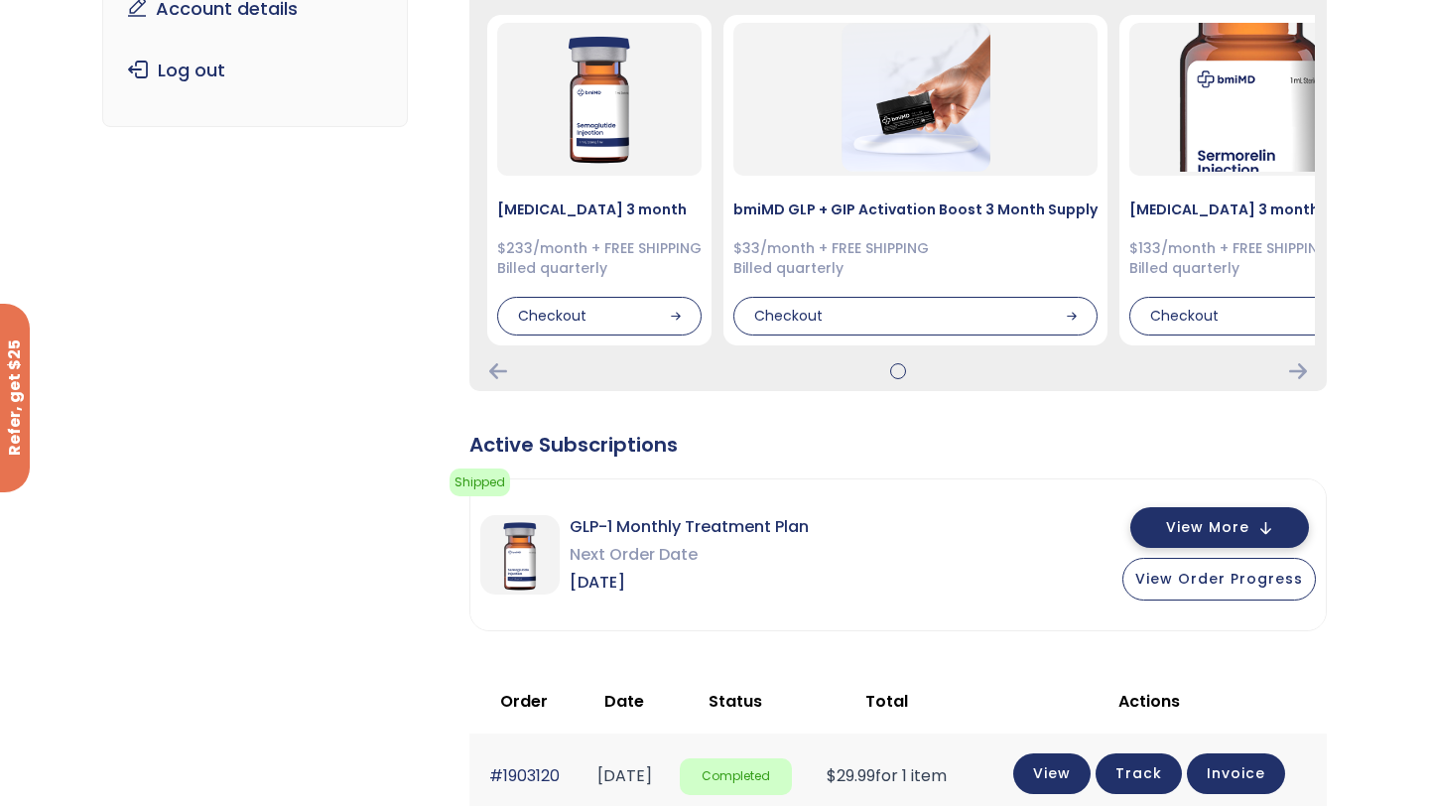
click at [1184, 530] on span "View More" at bounding box center [1207, 527] width 83 height 13
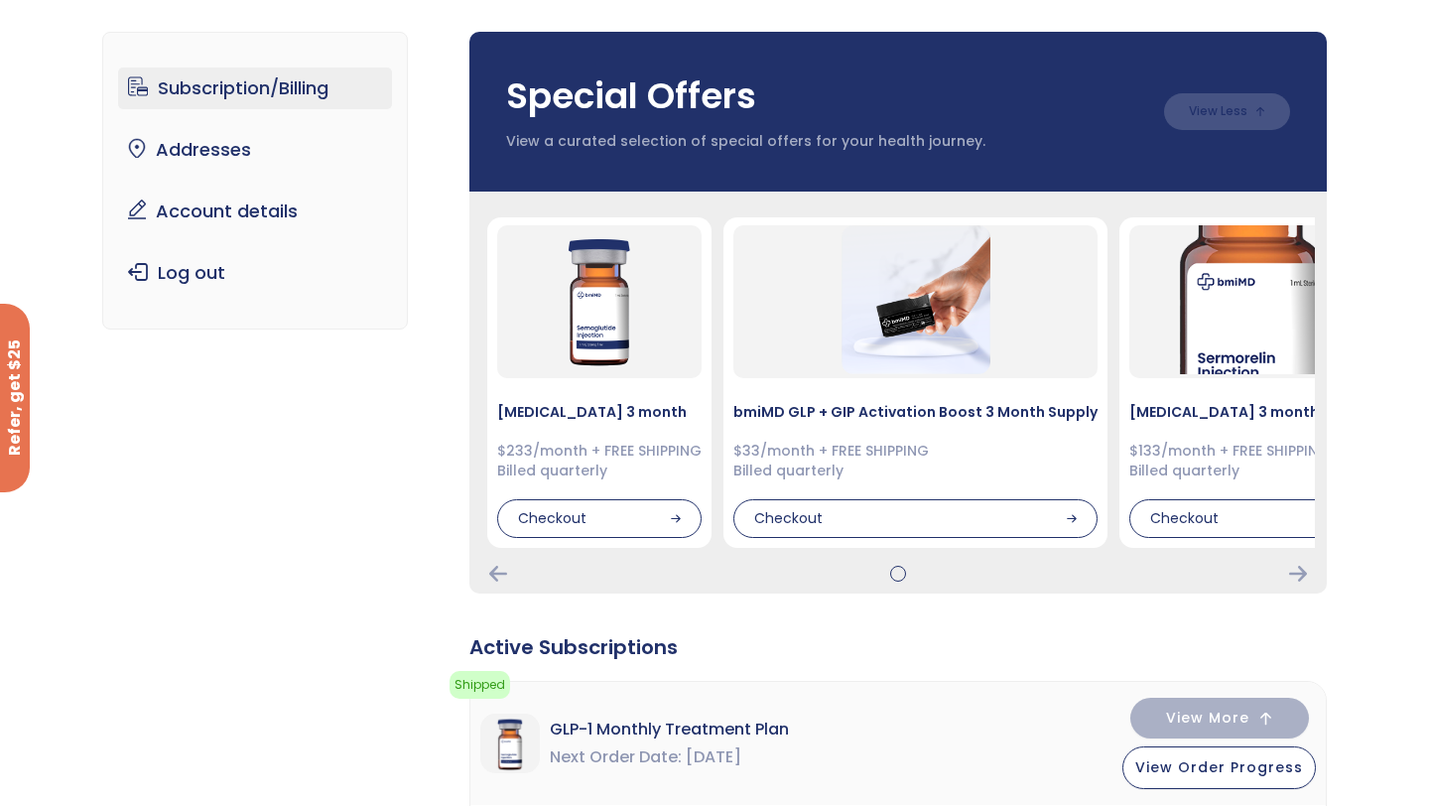
scroll to position [119, 0]
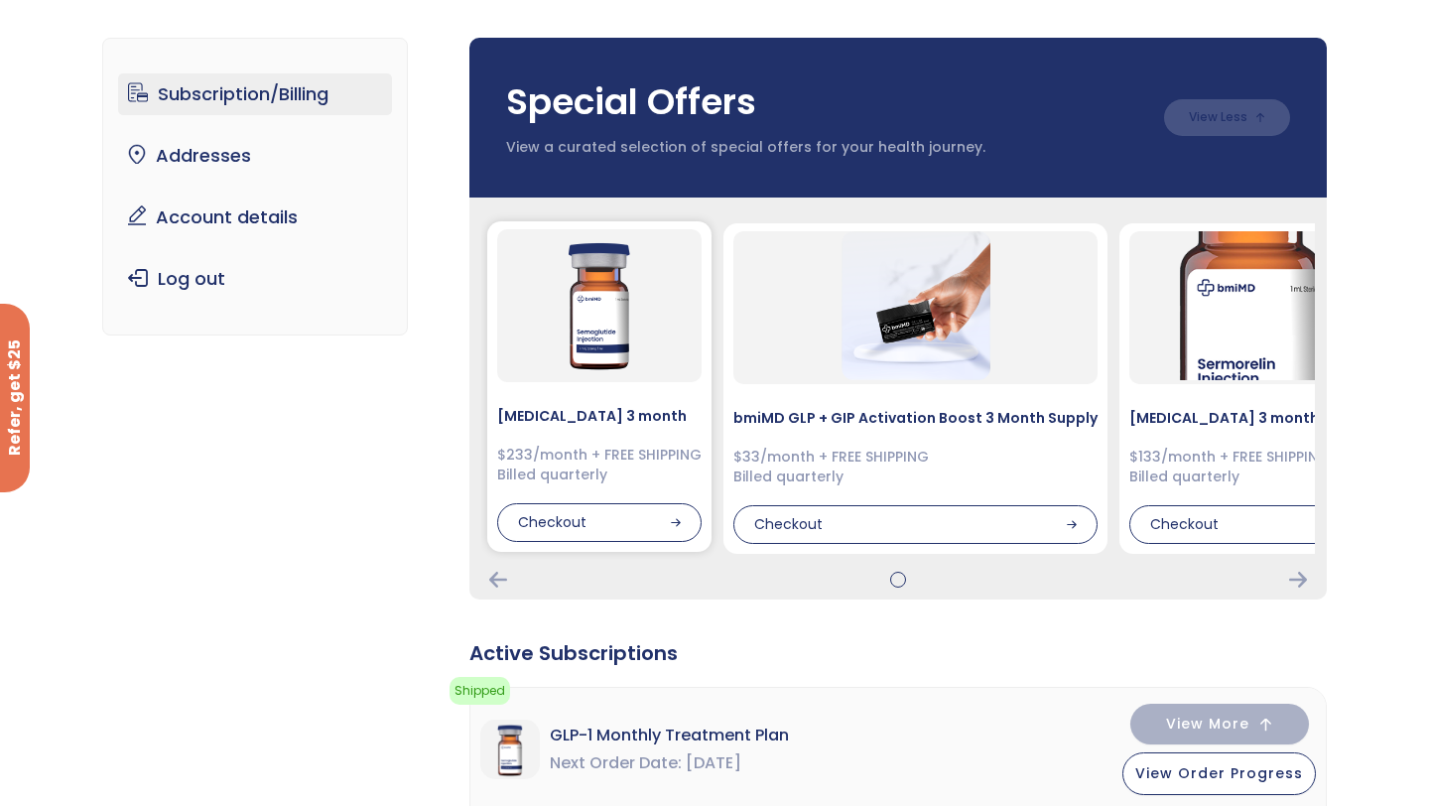
click at [601, 450] on div "$233/month + FREE SHIPPING Billed quarterly" at bounding box center [599, 464] width 204 height 39
click at [588, 530] on div "Checkout" at bounding box center [599, 523] width 204 height 40
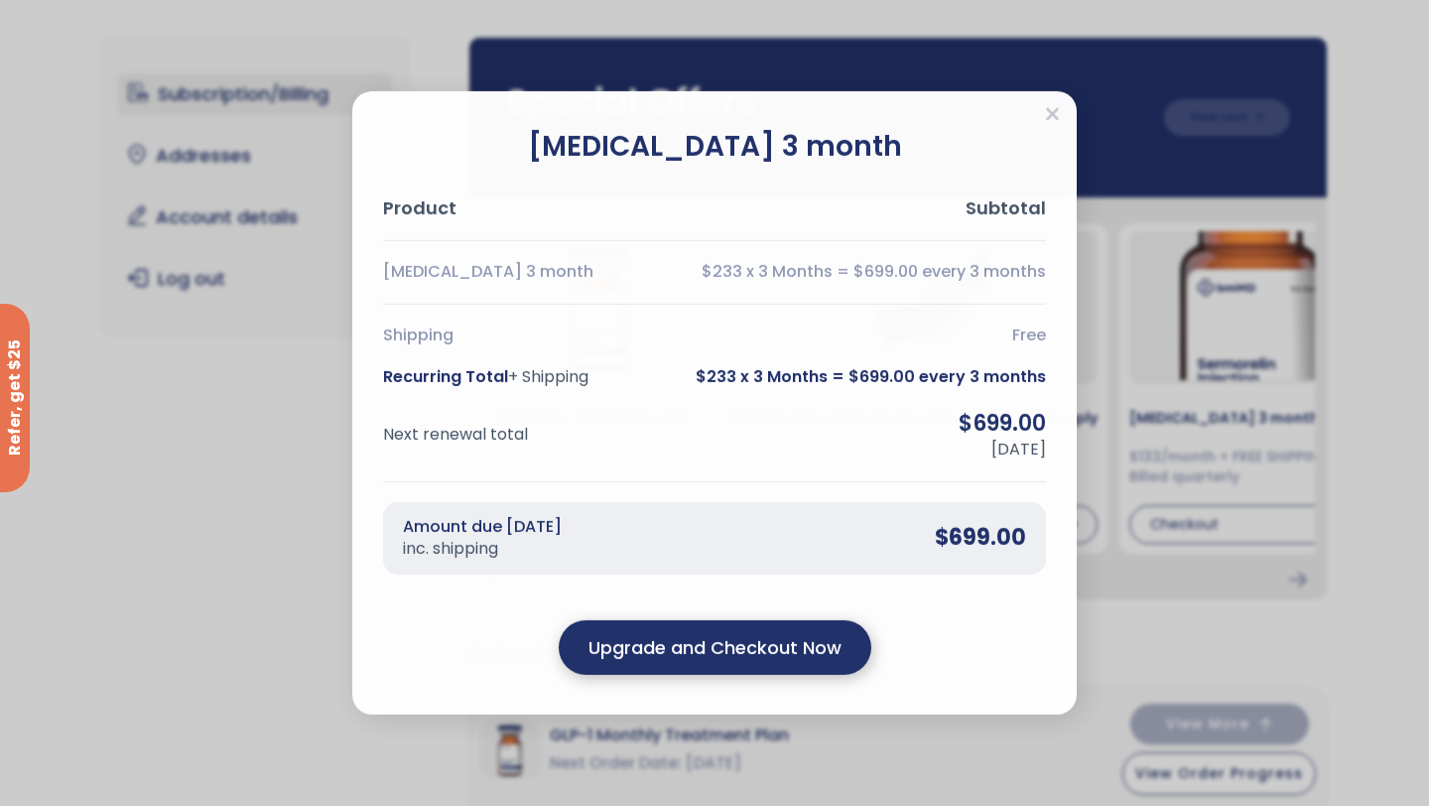
click at [725, 661] on div "Upgrade and Checkout Now" at bounding box center [715, 647] width 312 height 55
click at [725, 661] on div "Upgrade and Checkout Now Something went wrong!" at bounding box center [714, 651] width 663 height 55
click at [725, 660] on output "Upgrade and Checkout Now" at bounding box center [714, 647] width 253 height 27
click at [1055, 104] on icon "Close" at bounding box center [1052, 114] width 15 height 20
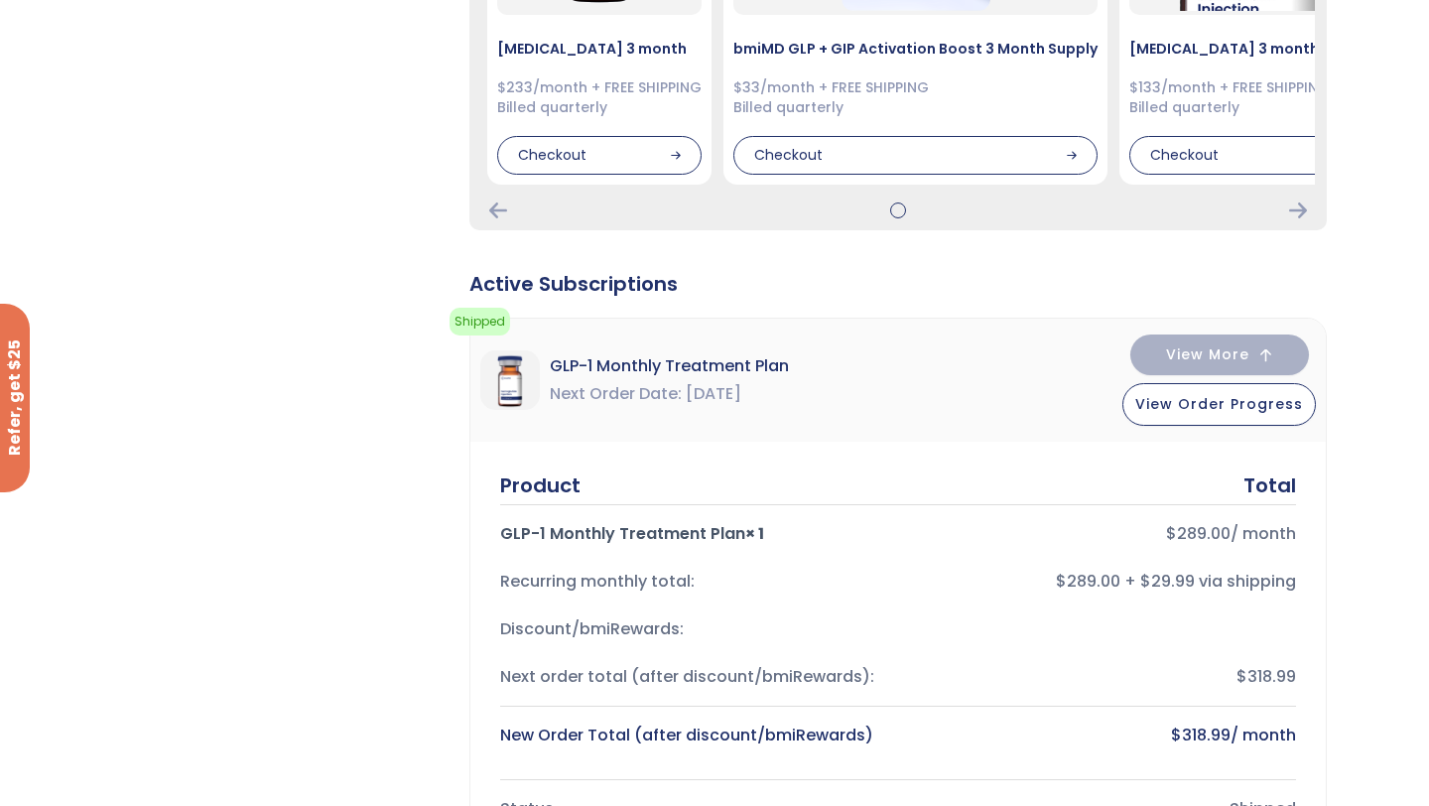
scroll to position [489, 0]
click at [1206, 405] on span "View Order Progress" at bounding box center [1219, 401] width 168 height 20
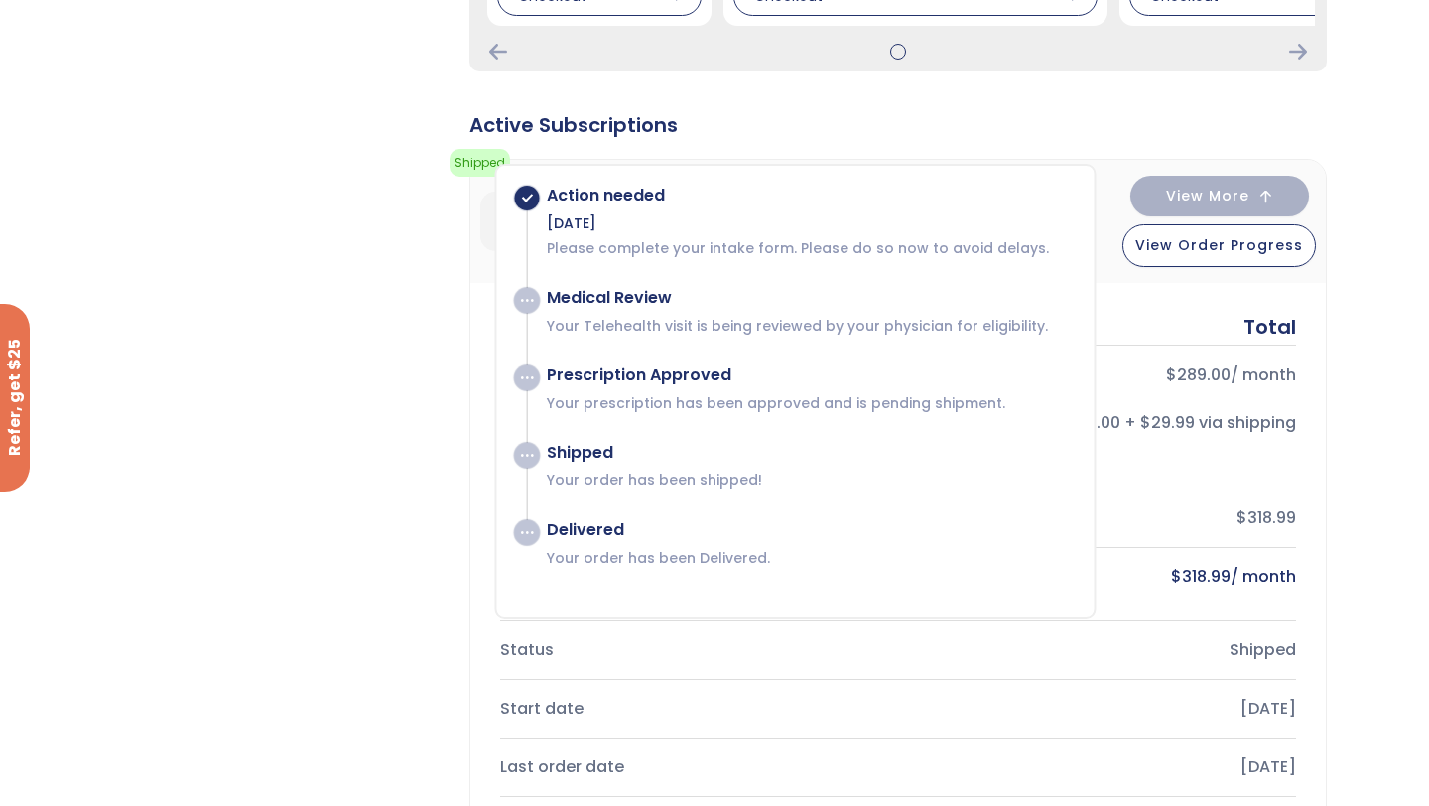
scroll to position [643, 0]
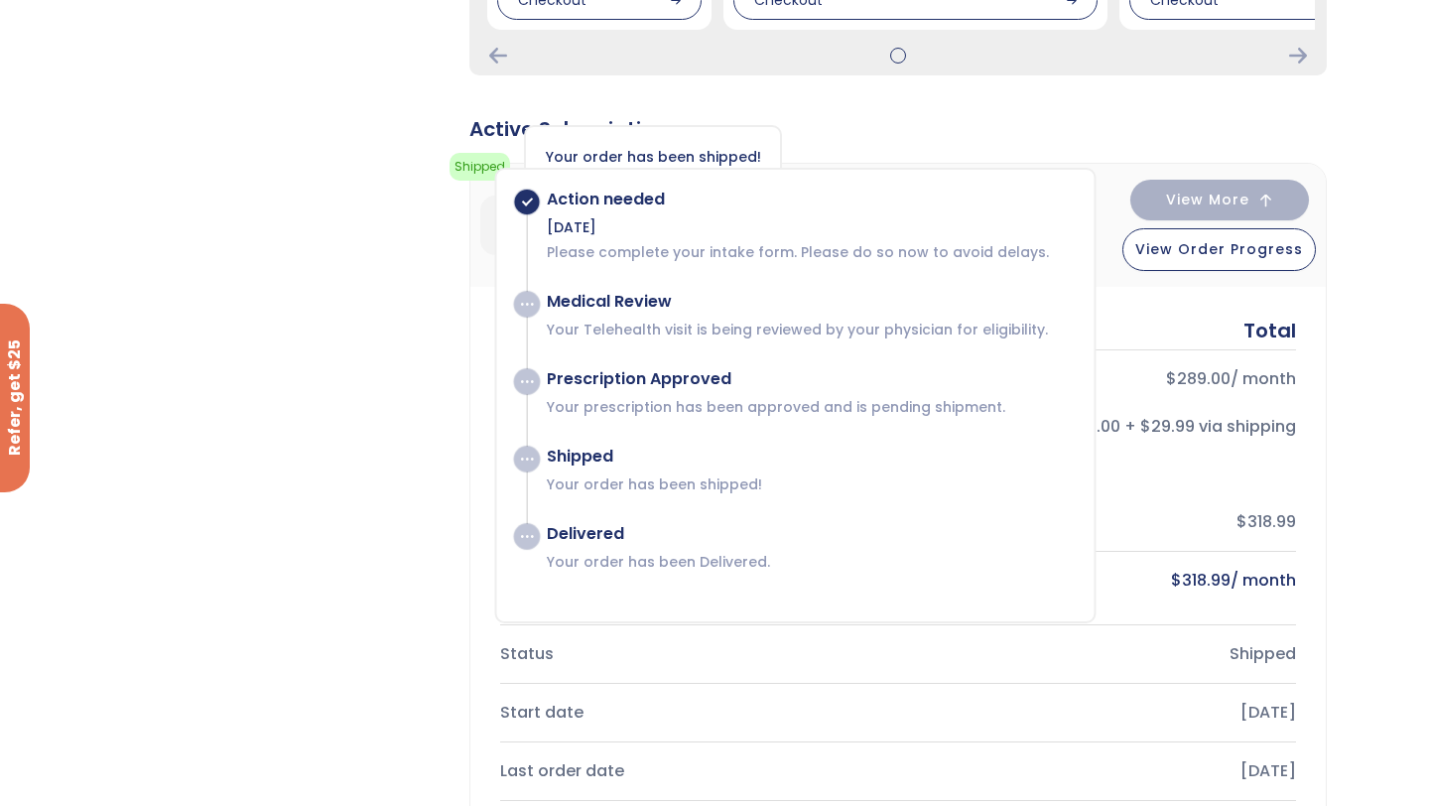
click at [608, 125] on div "Your order has been shipped! You can view its progress here" at bounding box center [653, 166] width 258 height 83
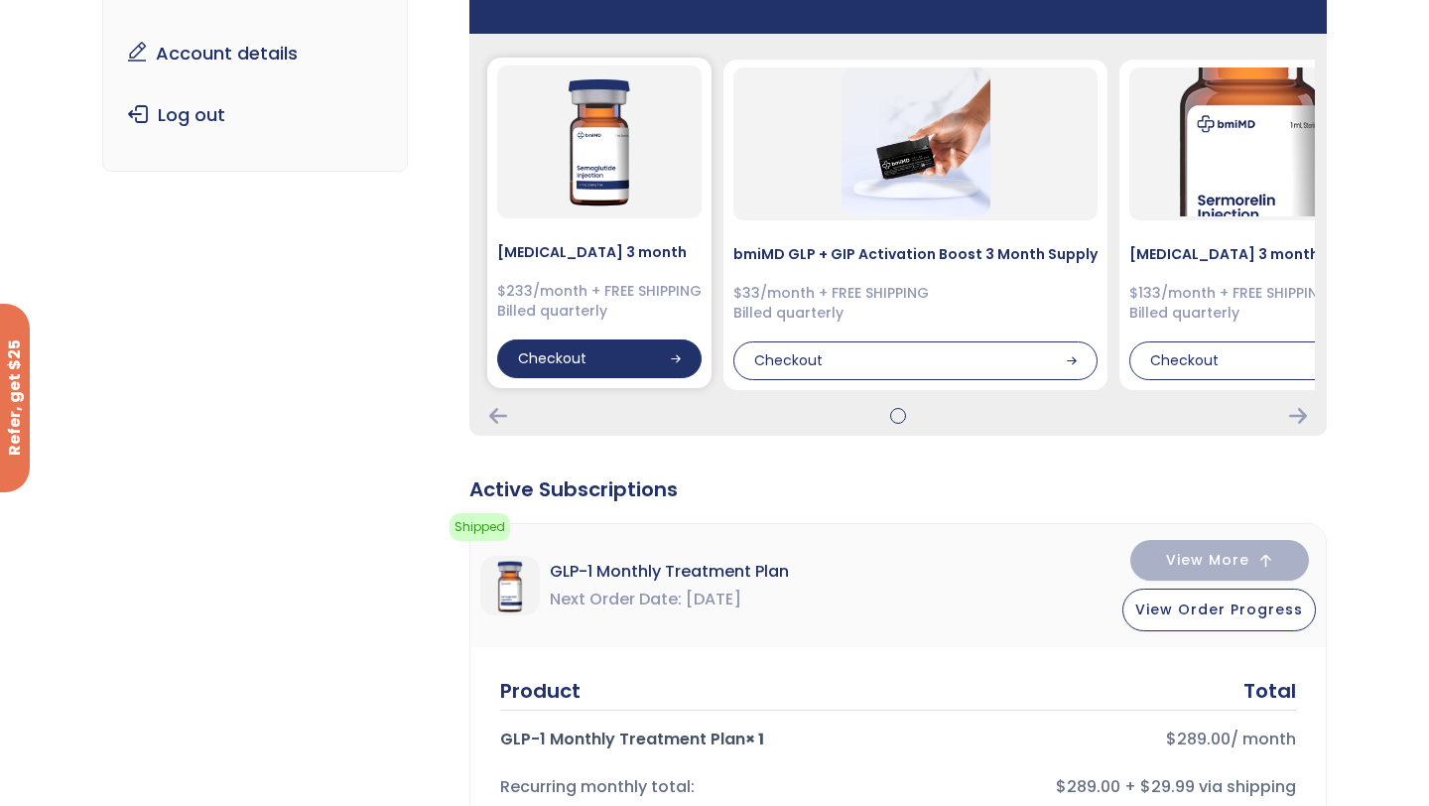
scroll to position [284, 0]
click at [625, 365] on div "Checkout" at bounding box center [599, 360] width 204 height 40
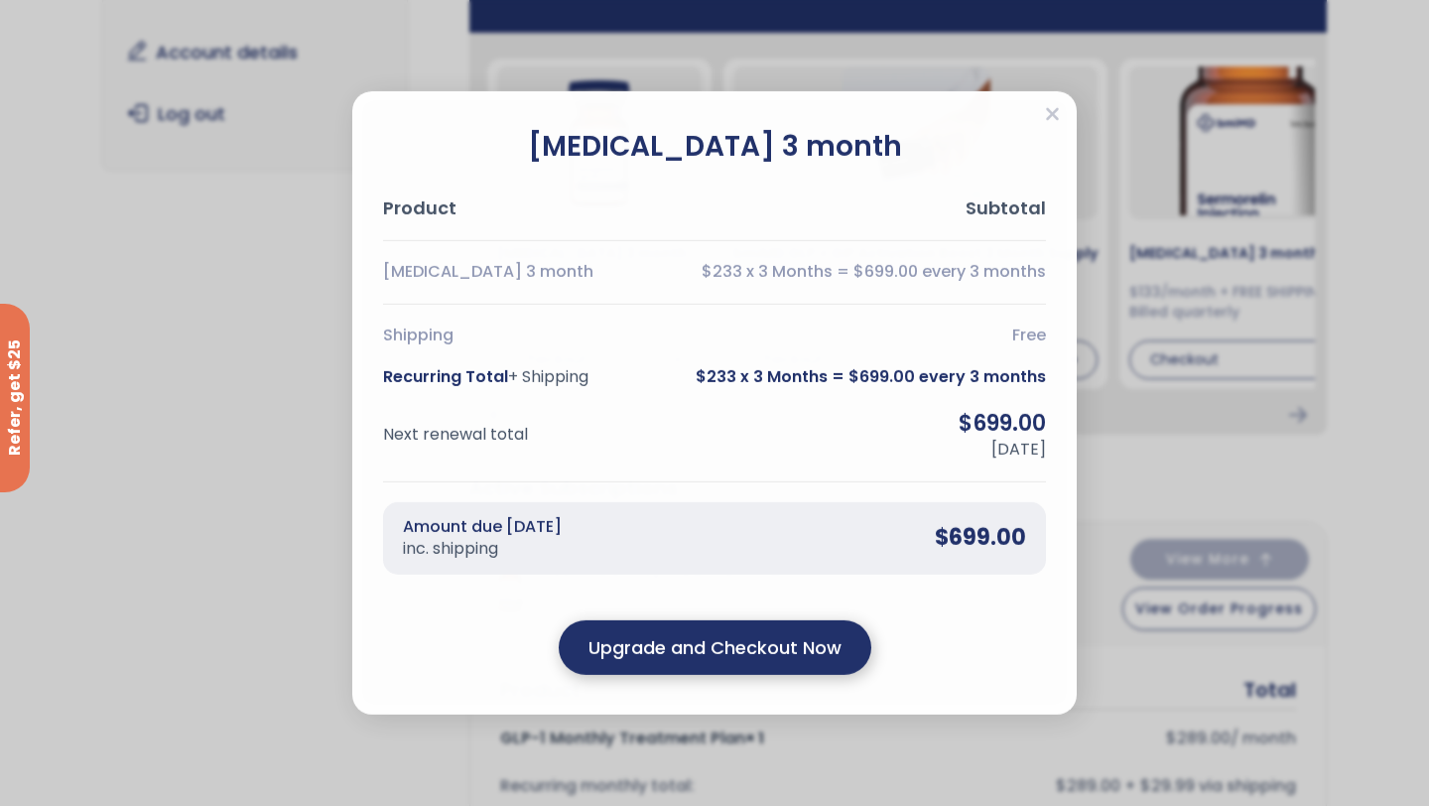
click at [655, 664] on div "Upgrade and Checkout Now" at bounding box center [715, 647] width 312 height 55
click at [654, 654] on output "Upgrade and Checkout Now" at bounding box center [714, 647] width 253 height 27
click at [655, 655] on output "Upgrade and Checkout Now" at bounding box center [714, 647] width 253 height 27
click at [1046, 123] on icon "Close" at bounding box center [1052, 114] width 15 height 20
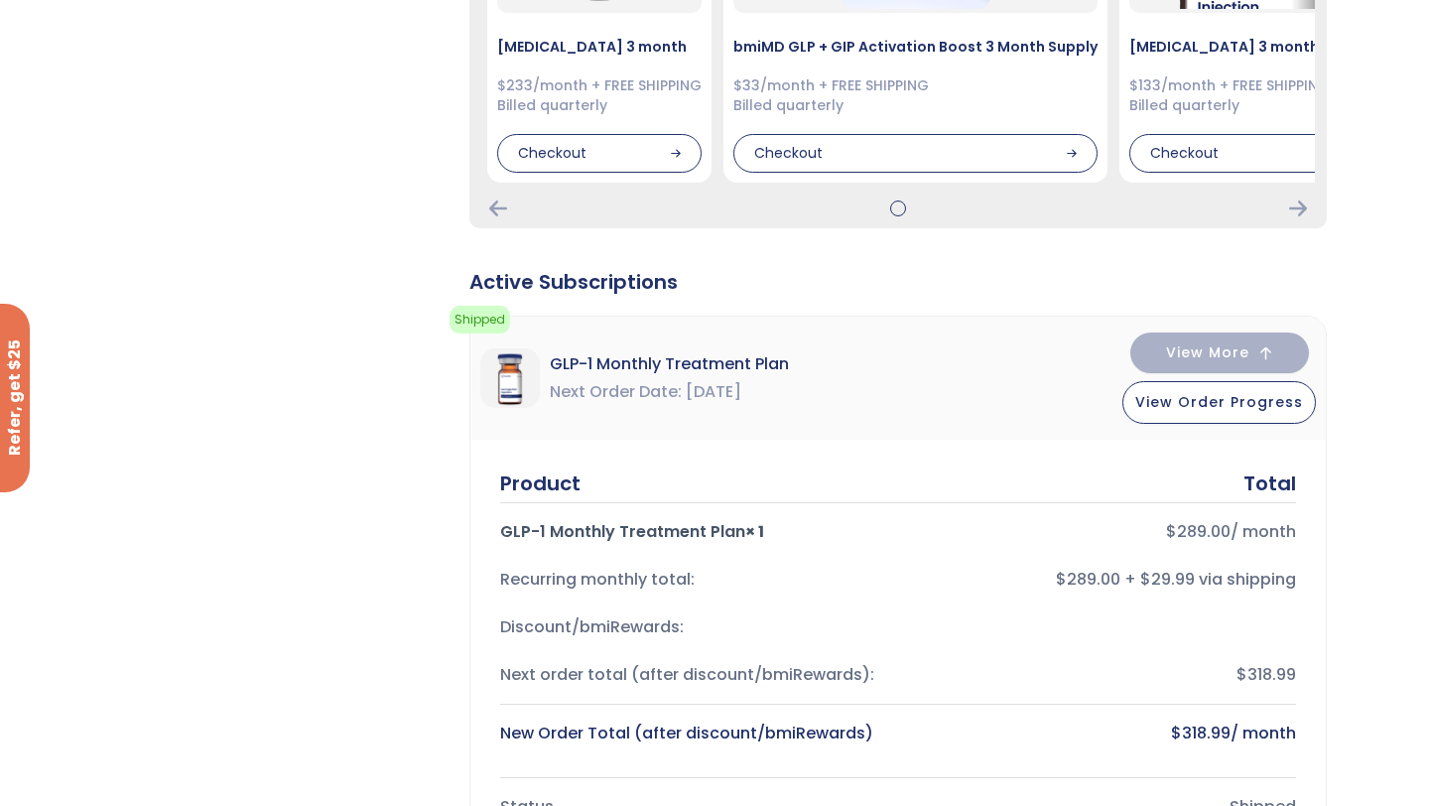
scroll to position [0, 0]
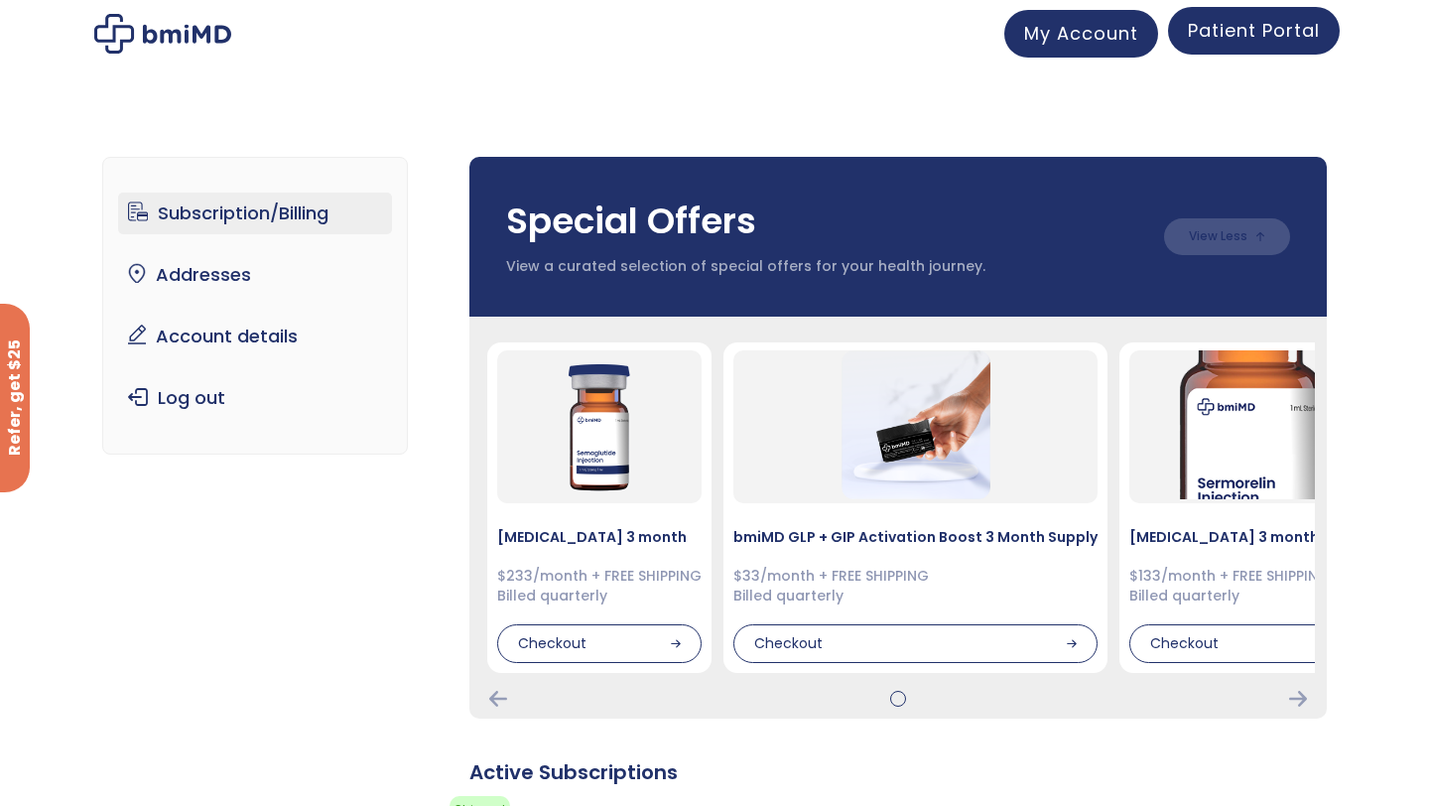
click at [1232, 44] on link "Patient Portal" at bounding box center [1254, 31] width 172 height 48
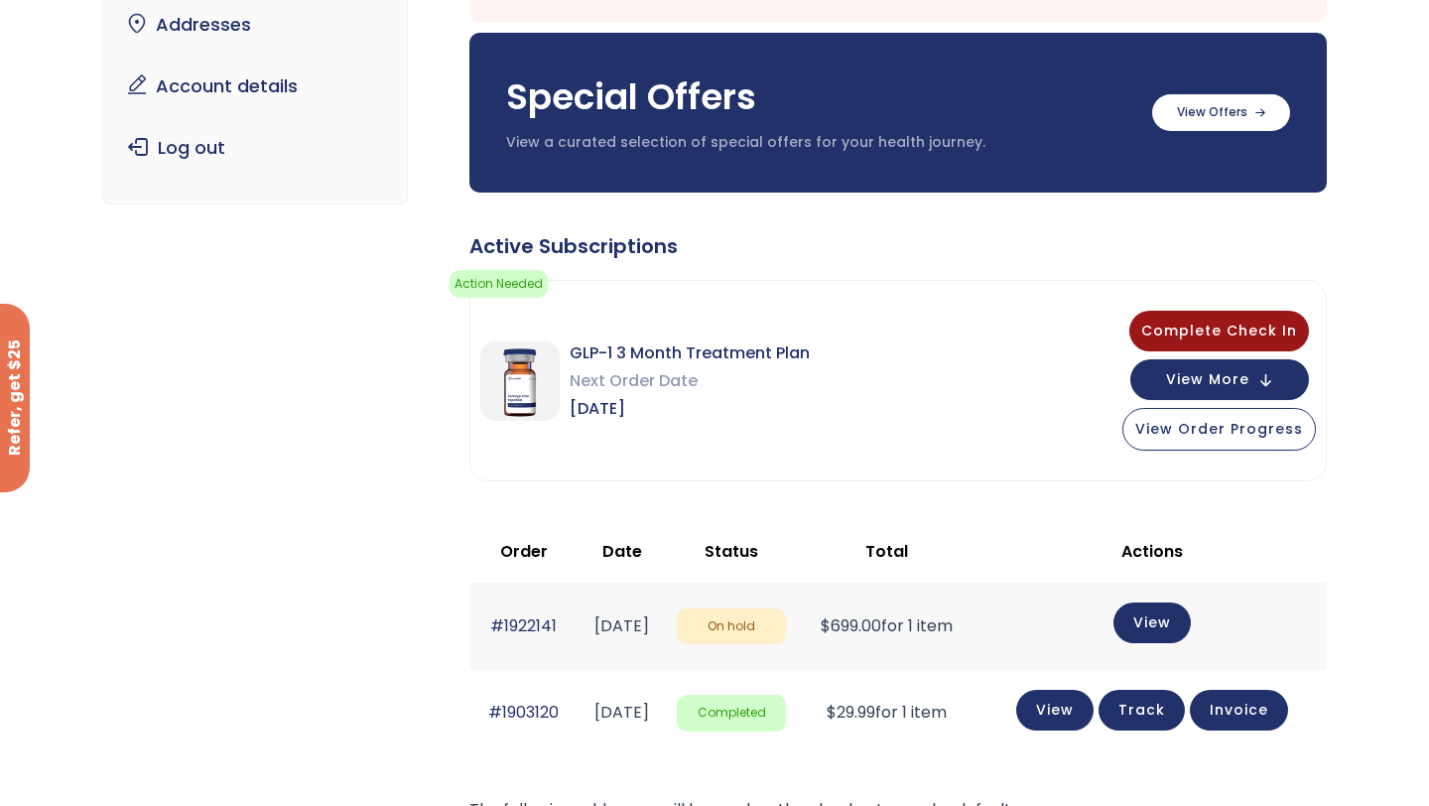
scroll to position [244, 0]
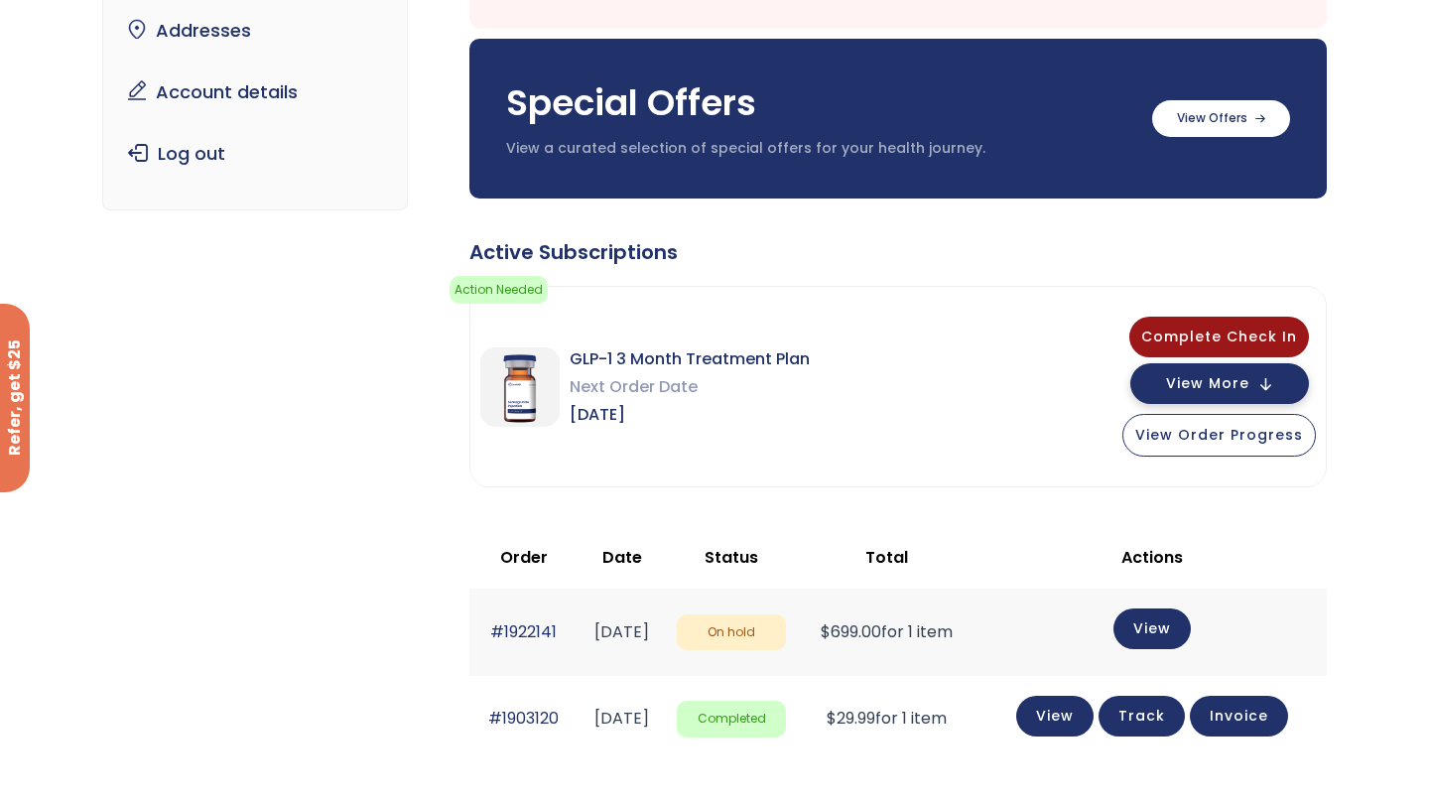
click at [1239, 380] on span "View More" at bounding box center [1207, 383] width 83 height 13
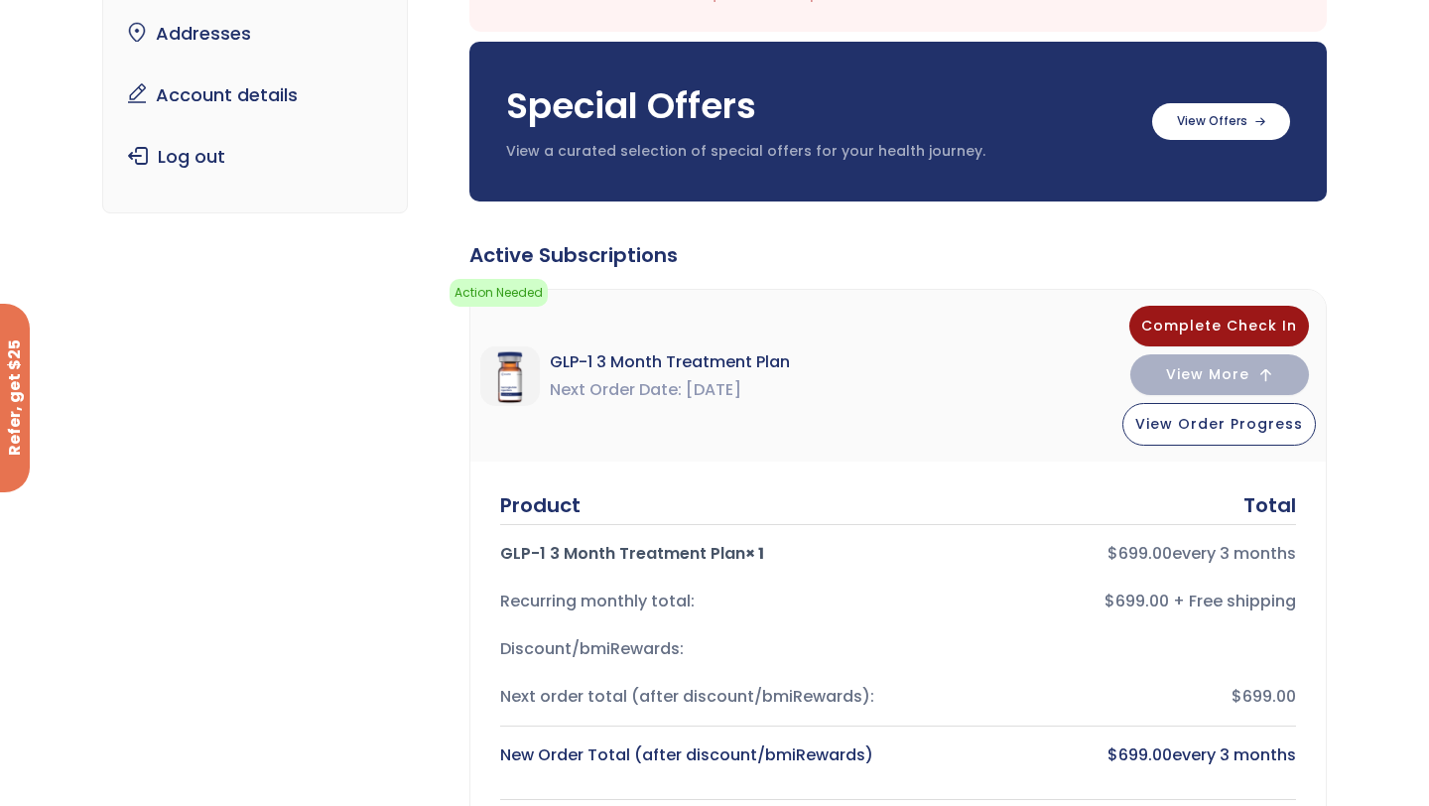
scroll to position [266, 0]
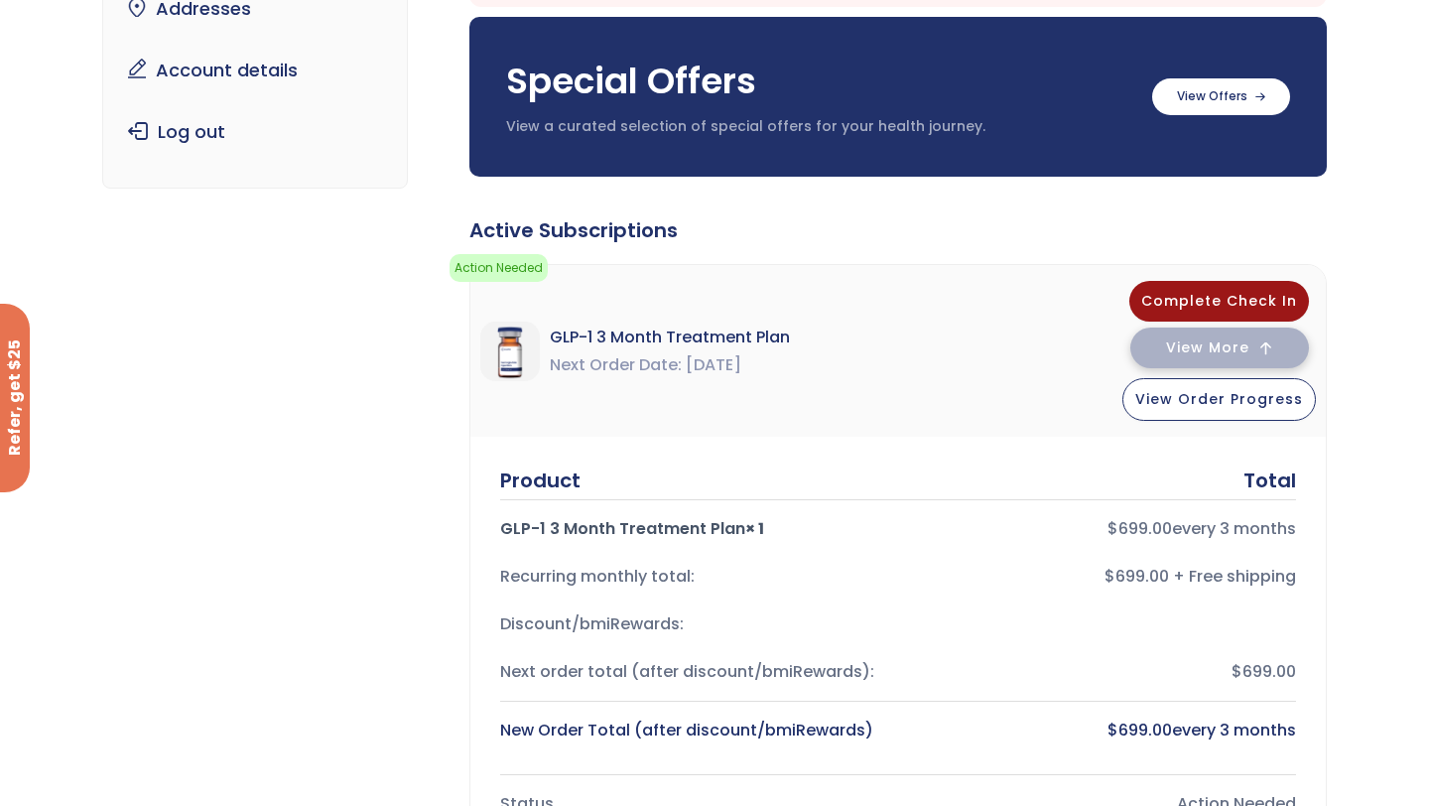
click at [1200, 341] on span "View More" at bounding box center [1207, 347] width 83 height 13
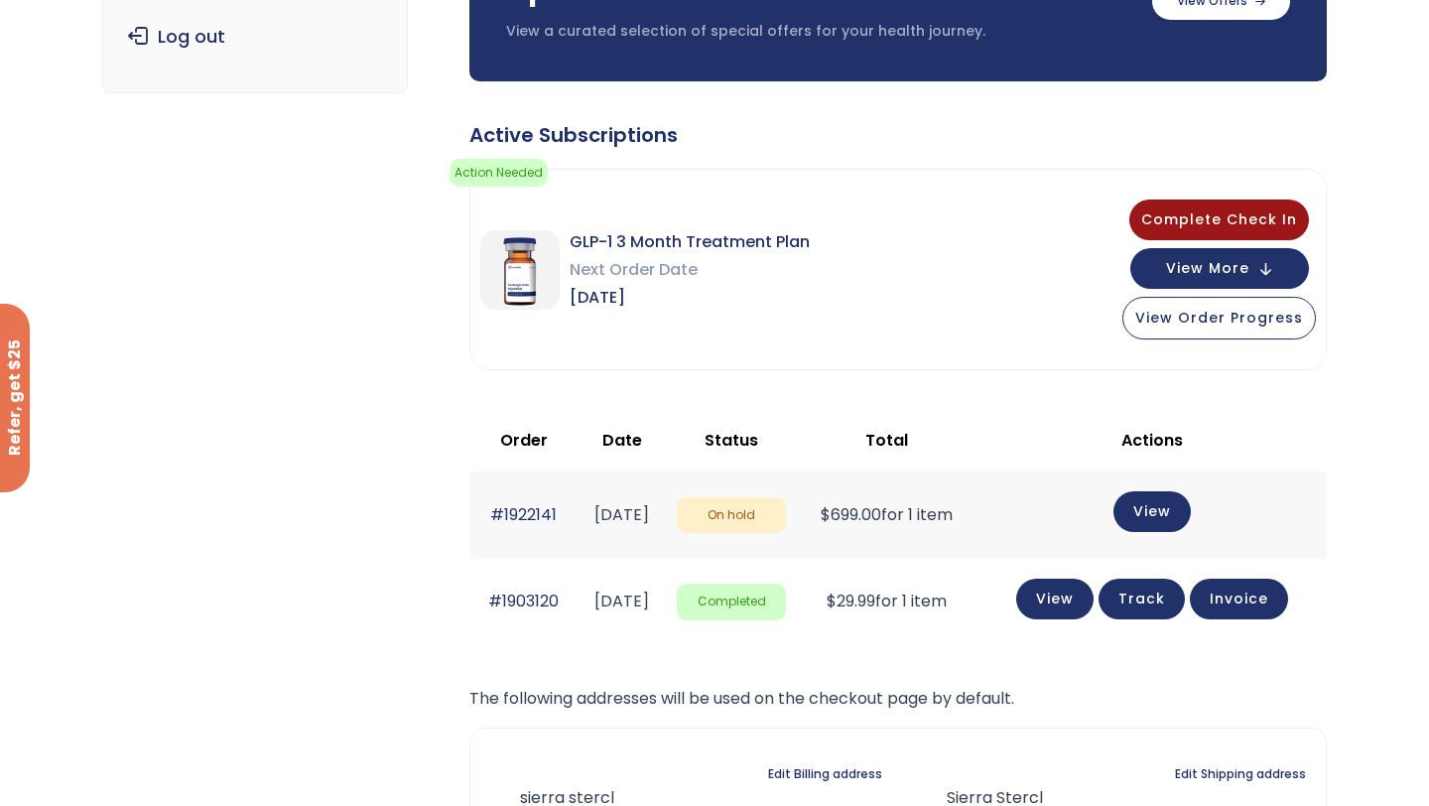
scroll to position [363, 0]
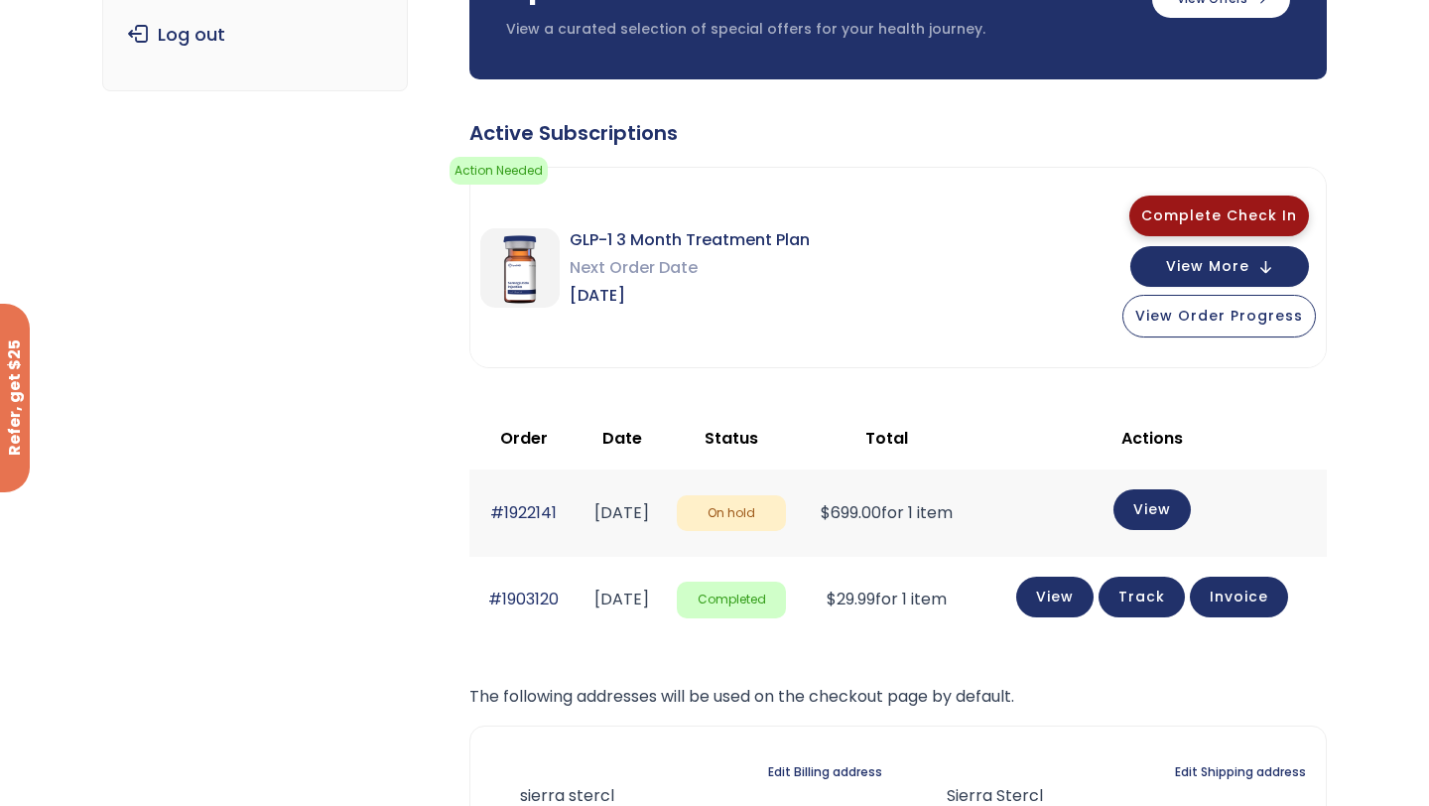
click at [1202, 218] on span "Complete Check In" at bounding box center [1219, 215] width 156 height 20
